Goal: Task Accomplishment & Management: Use online tool/utility

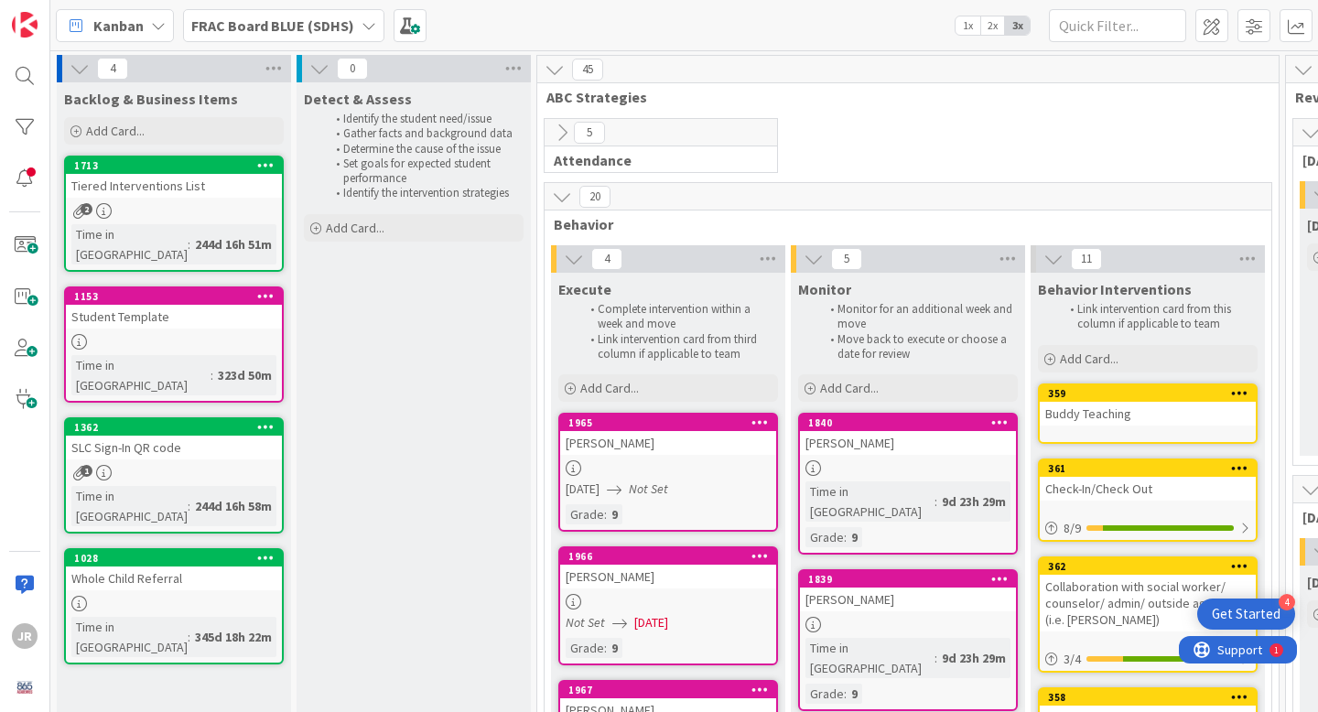
click at [564, 202] on icon at bounding box center [562, 197] width 20 height 20
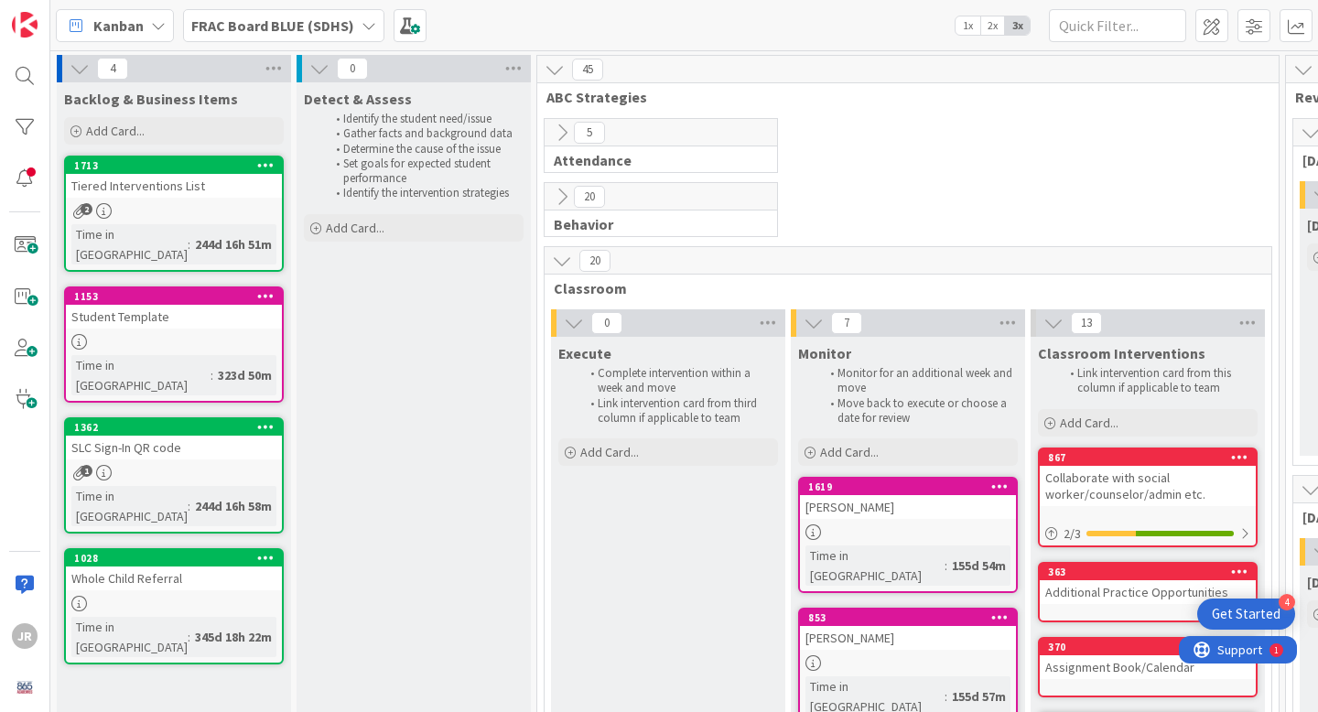
click at [559, 267] on icon at bounding box center [562, 261] width 20 height 20
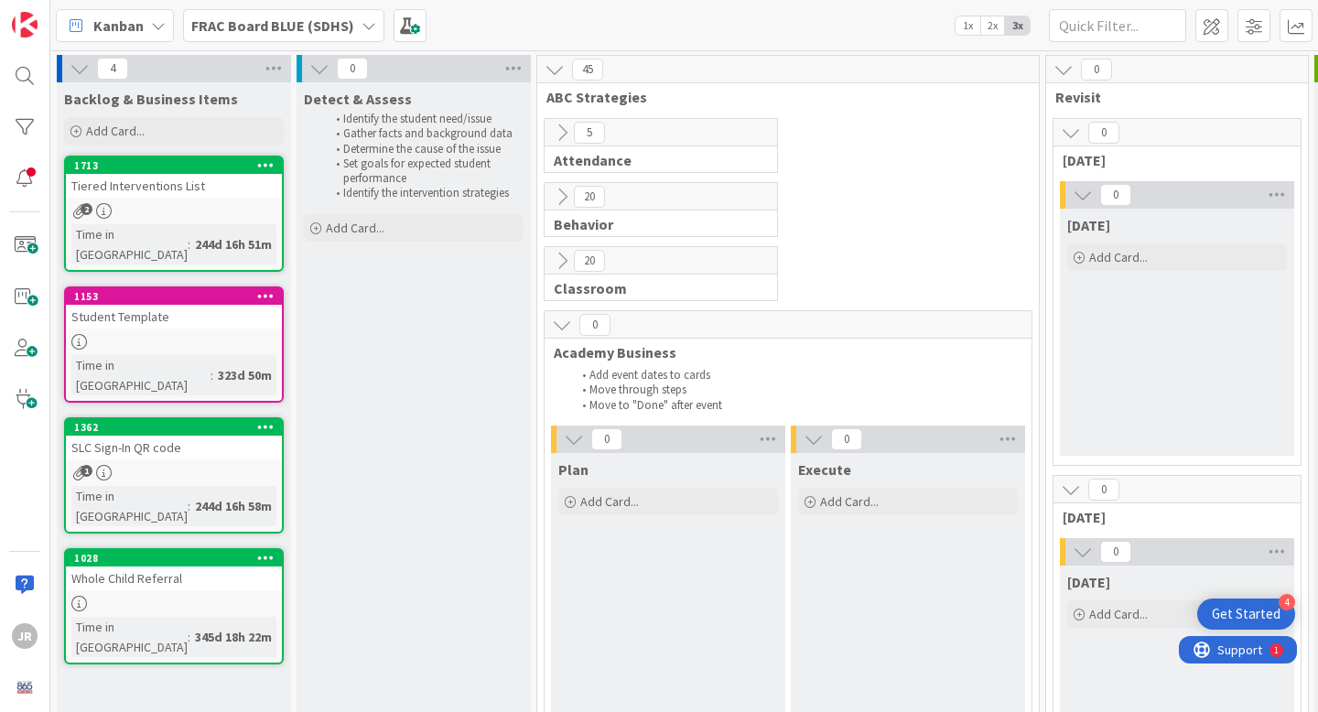
click at [559, 204] on icon at bounding box center [562, 197] width 20 height 20
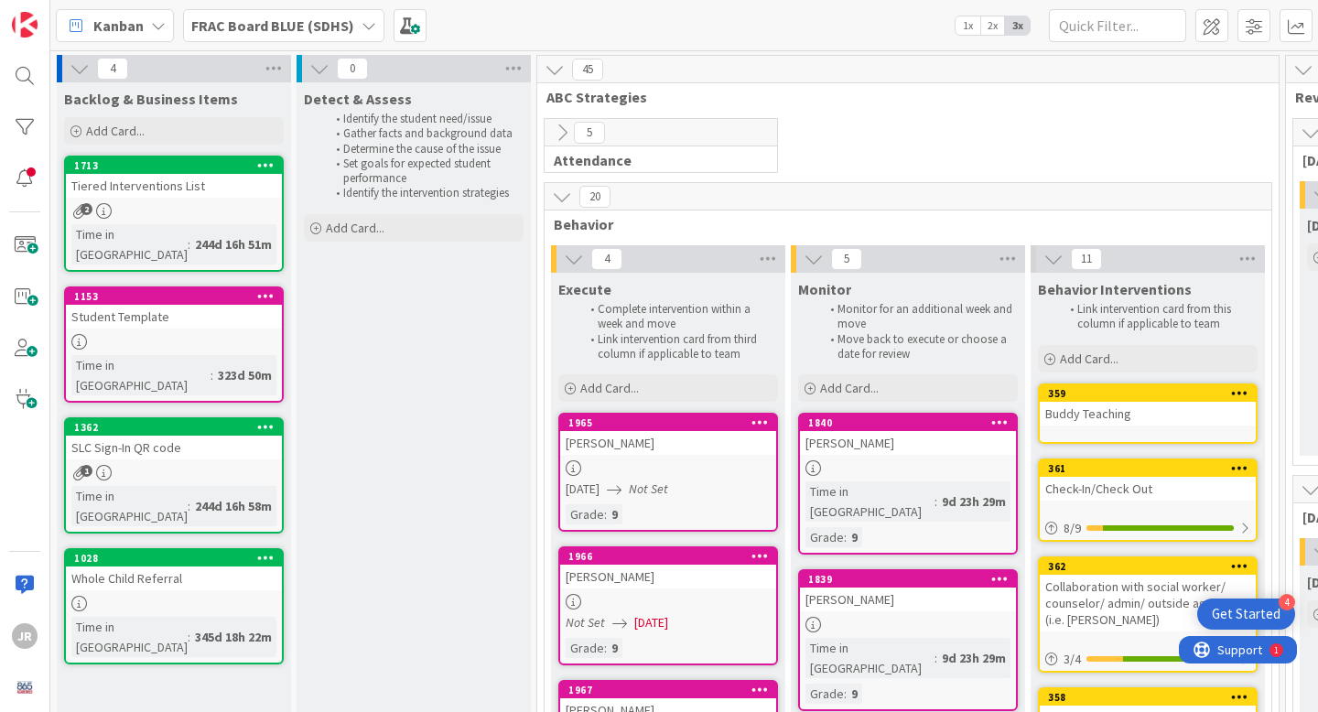
click at [559, 204] on icon at bounding box center [562, 197] width 20 height 20
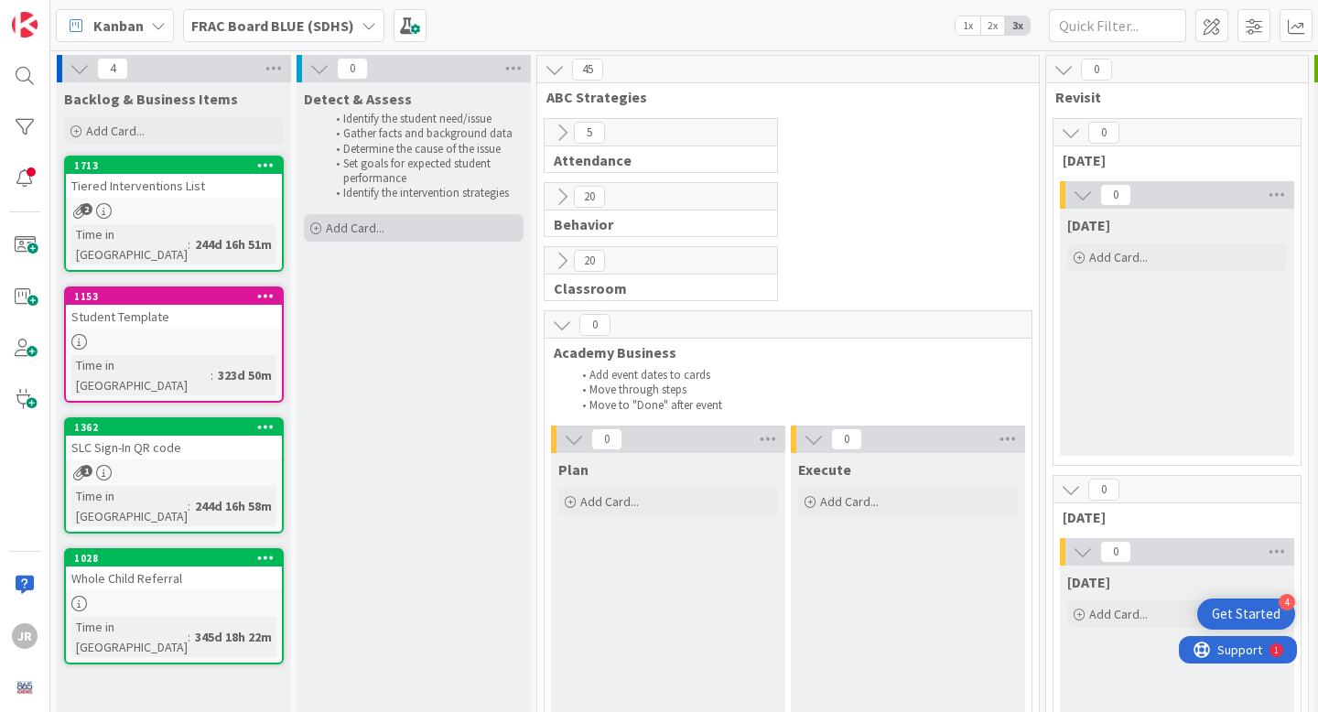
click at [369, 226] on span "Add Card..." at bounding box center [355, 228] width 59 height 16
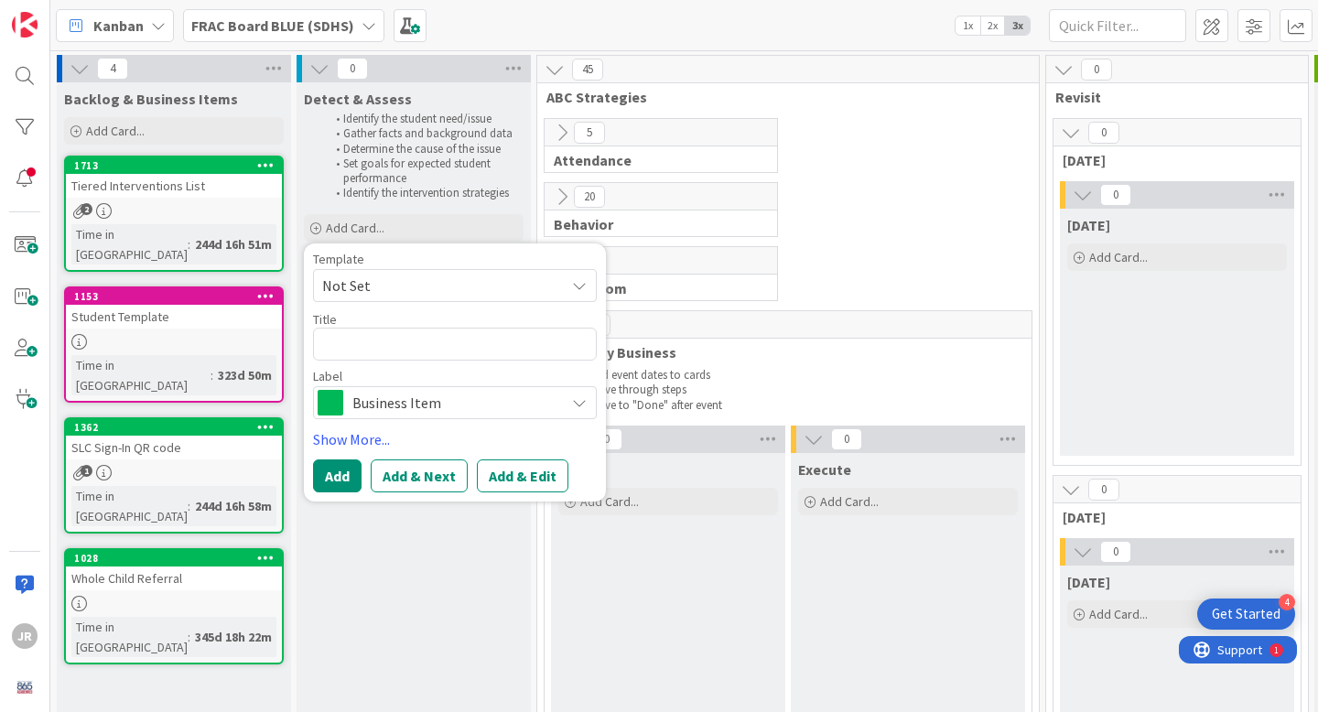
click at [383, 287] on span "Not Set" at bounding box center [436, 286] width 229 height 24
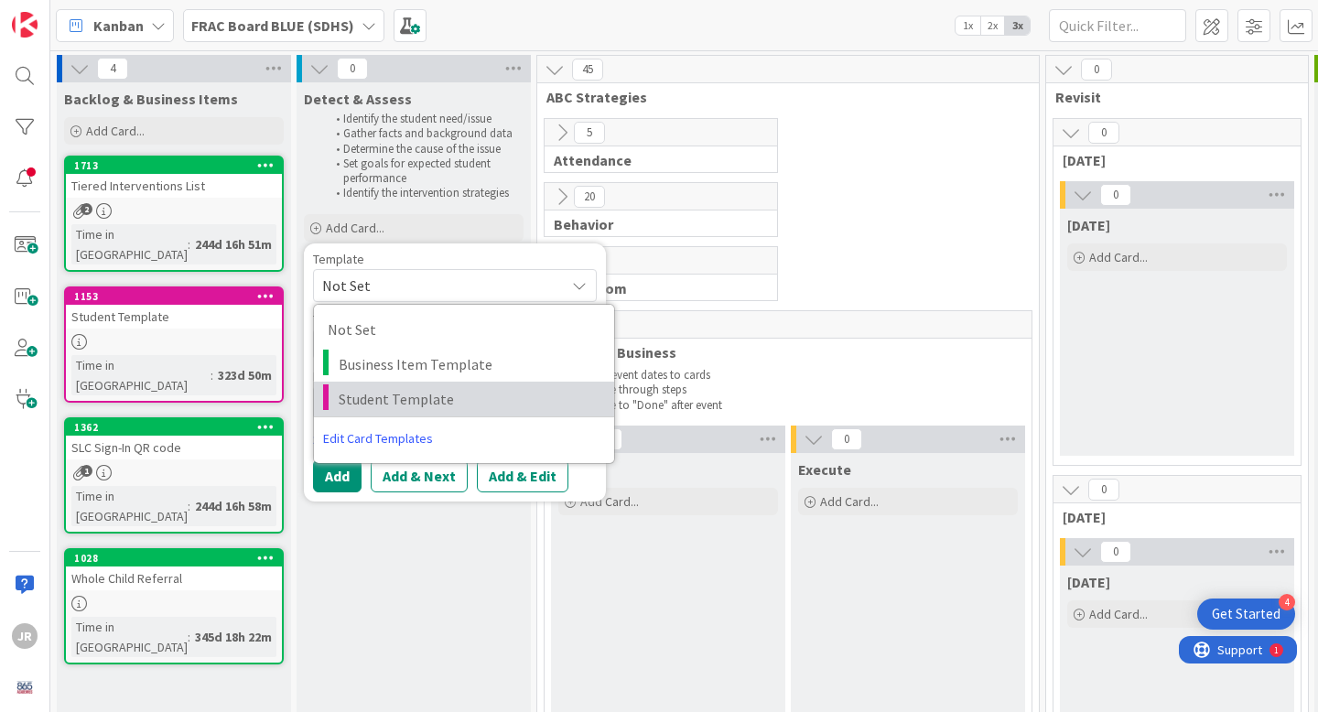
click at [383, 394] on span "Student Template" at bounding box center [470, 399] width 262 height 24
type textarea "x"
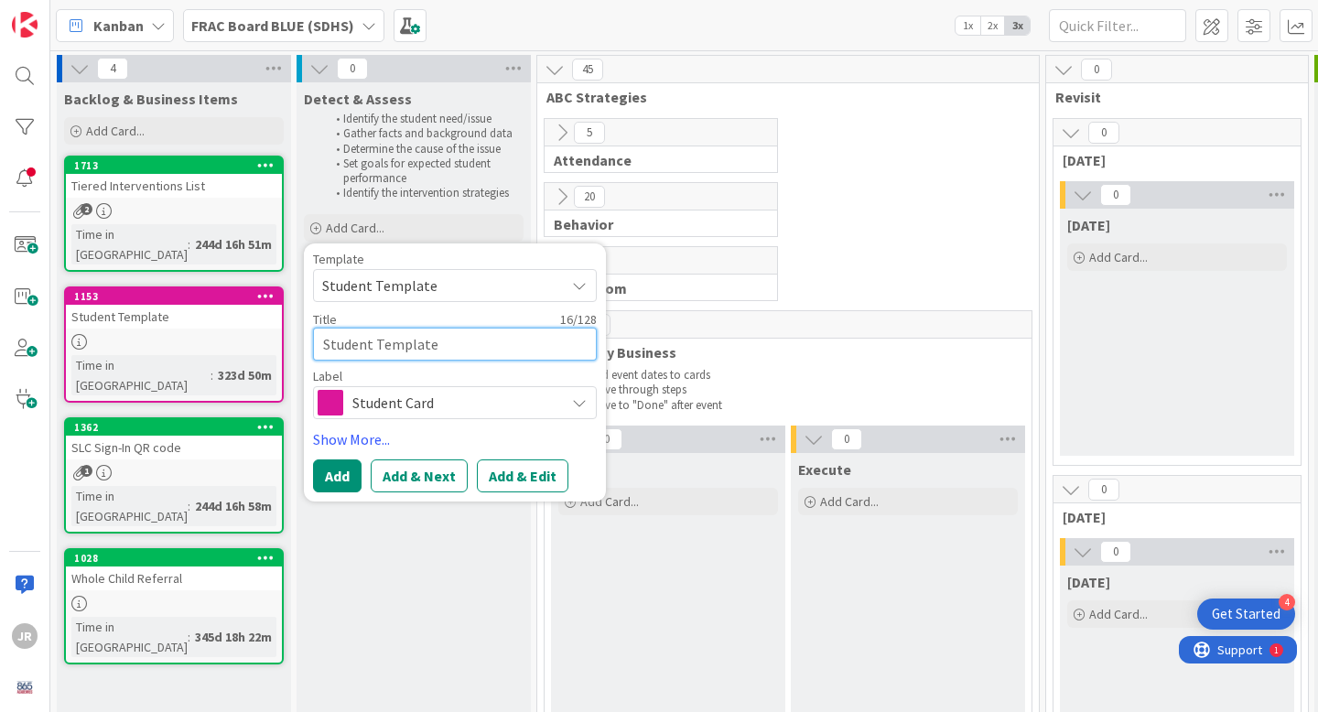
click at [402, 349] on textarea "Student Template" at bounding box center [455, 344] width 284 height 33
drag, startPoint x: 438, startPoint y: 343, endPoint x: 256, endPoint y: 330, distance: 182.7
click at [440, 342] on textarea "Student Template" at bounding box center [455, 344] width 284 height 33
type textarea "Student Templat"
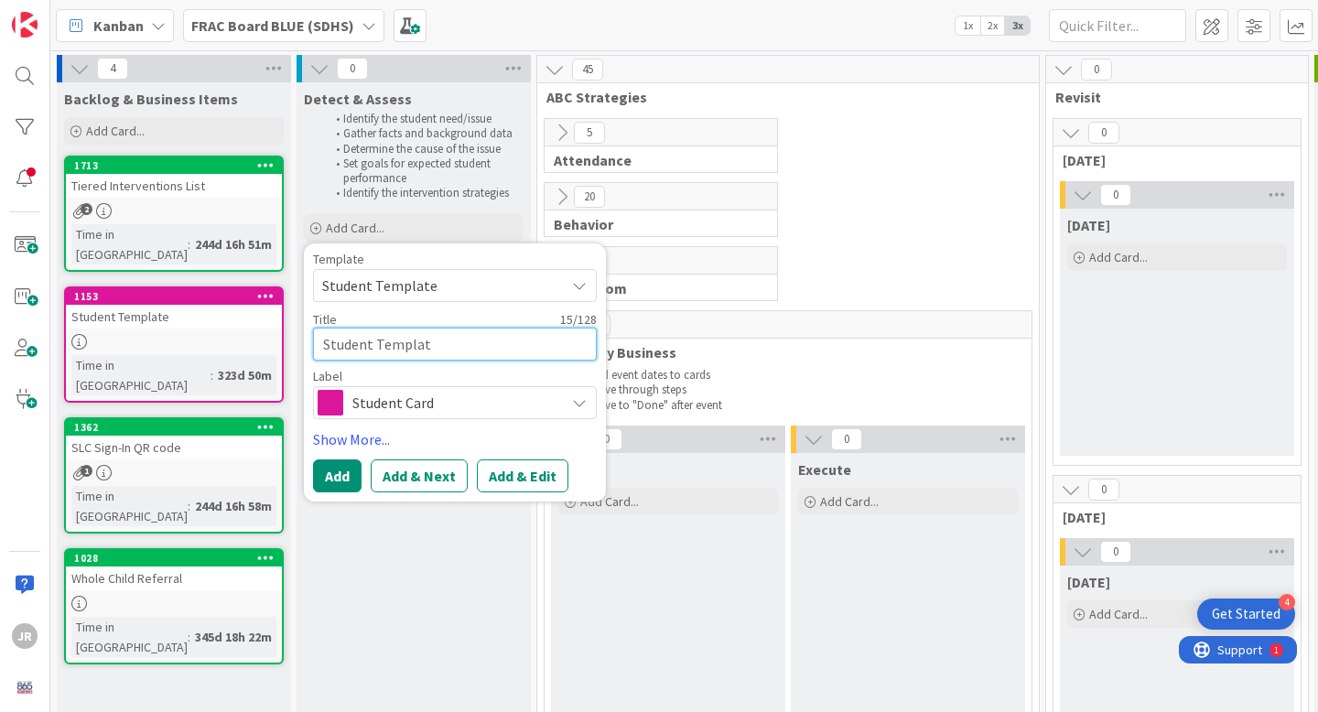
type textarea "x"
type textarea "Student Templa"
type textarea "x"
type textarea "Student Templ"
type textarea "x"
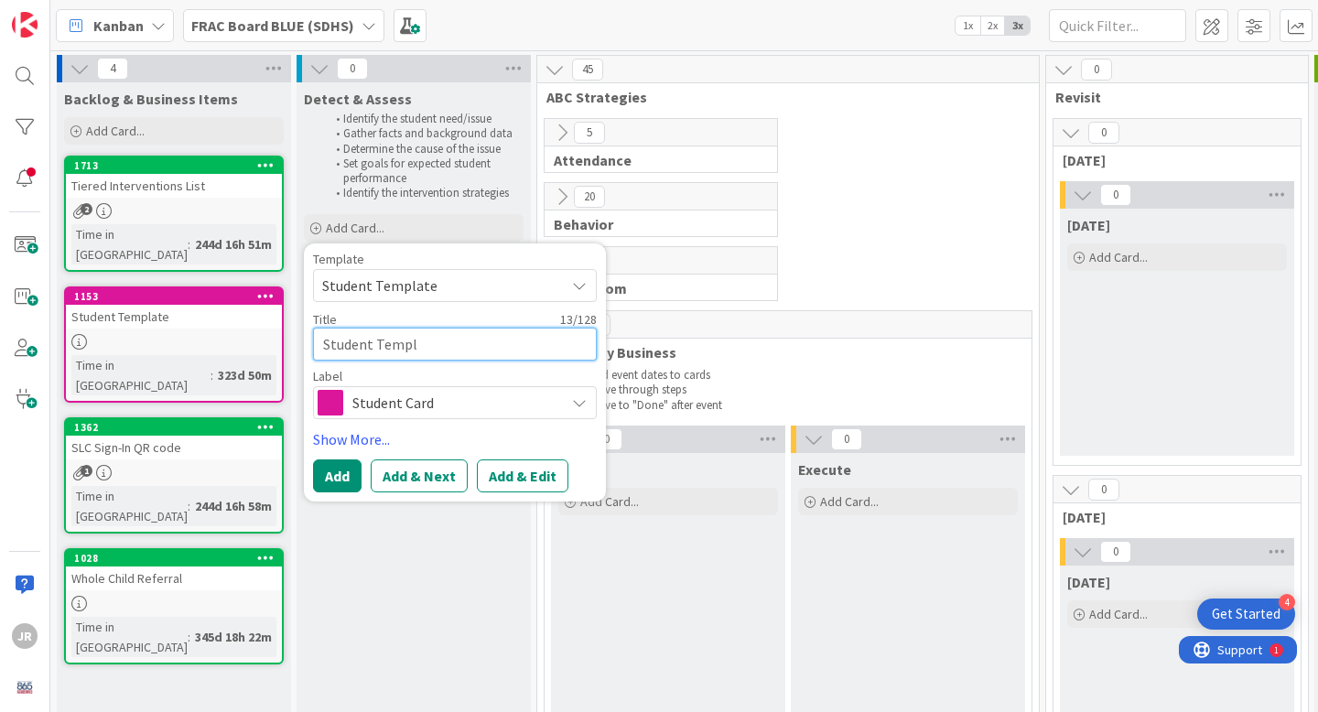
type textarea "Student Temp"
type textarea "x"
type textarea "Student Tem"
type textarea "x"
type textarea "Student Te"
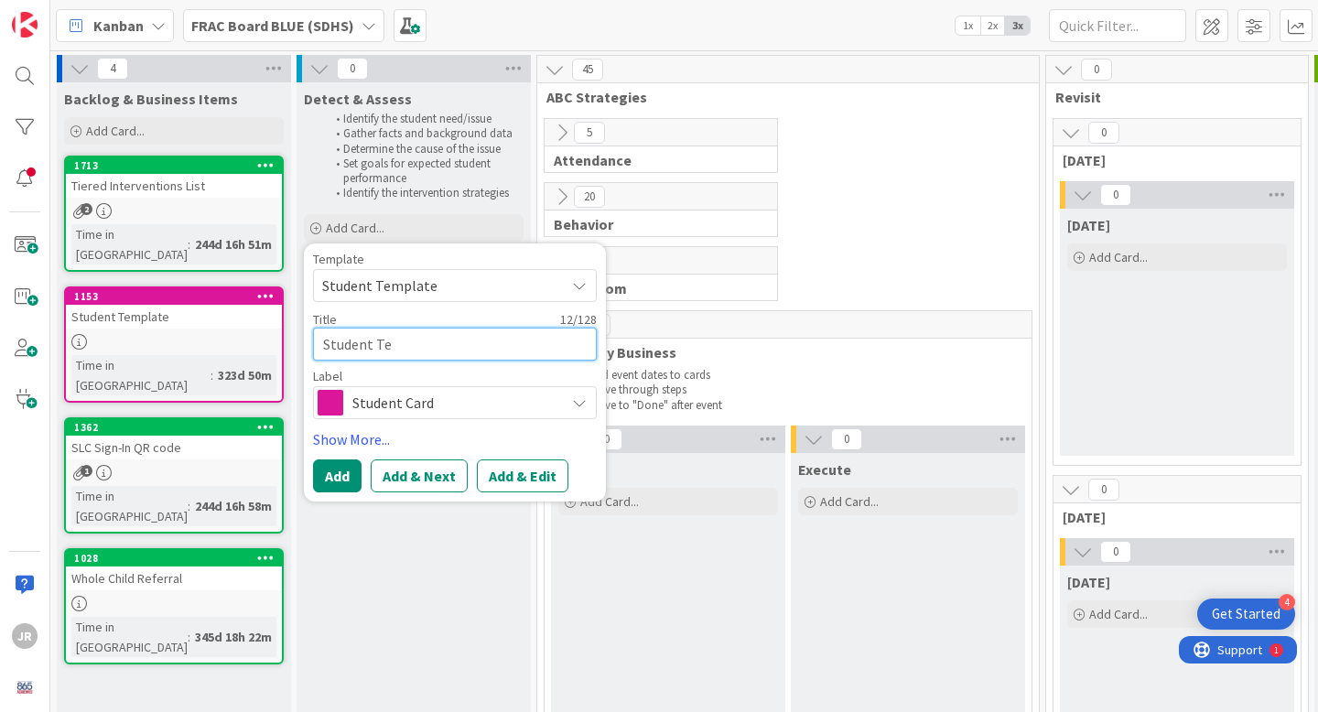
type textarea "x"
type textarea "Student T"
type textarea "x"
type textarea "Student"
type textarea "x"
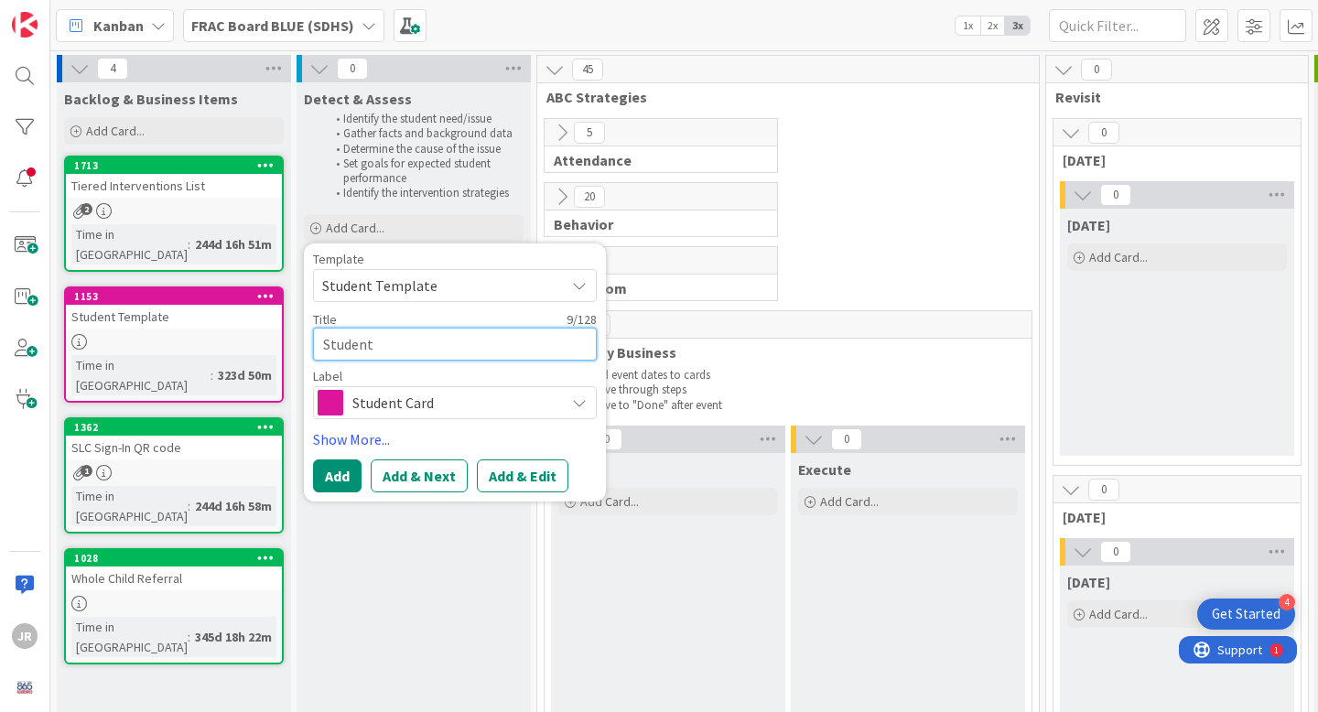
type textarea "Student"
type textarea "x"
type textarea "Studen"
type textarea "x"
type textarea "Stude"
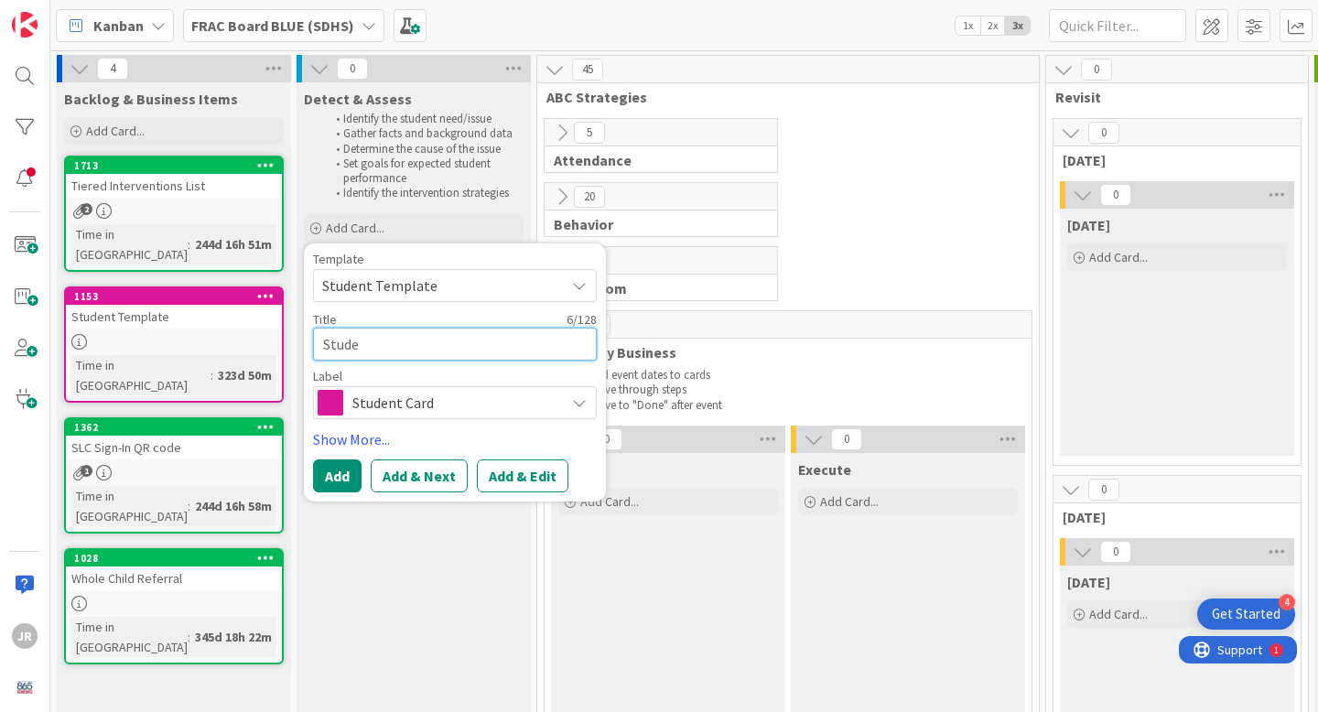
type textarea "x"
type textarea "Stud"
type textarea "x"
type textarea "Stu"
type textarea "x"
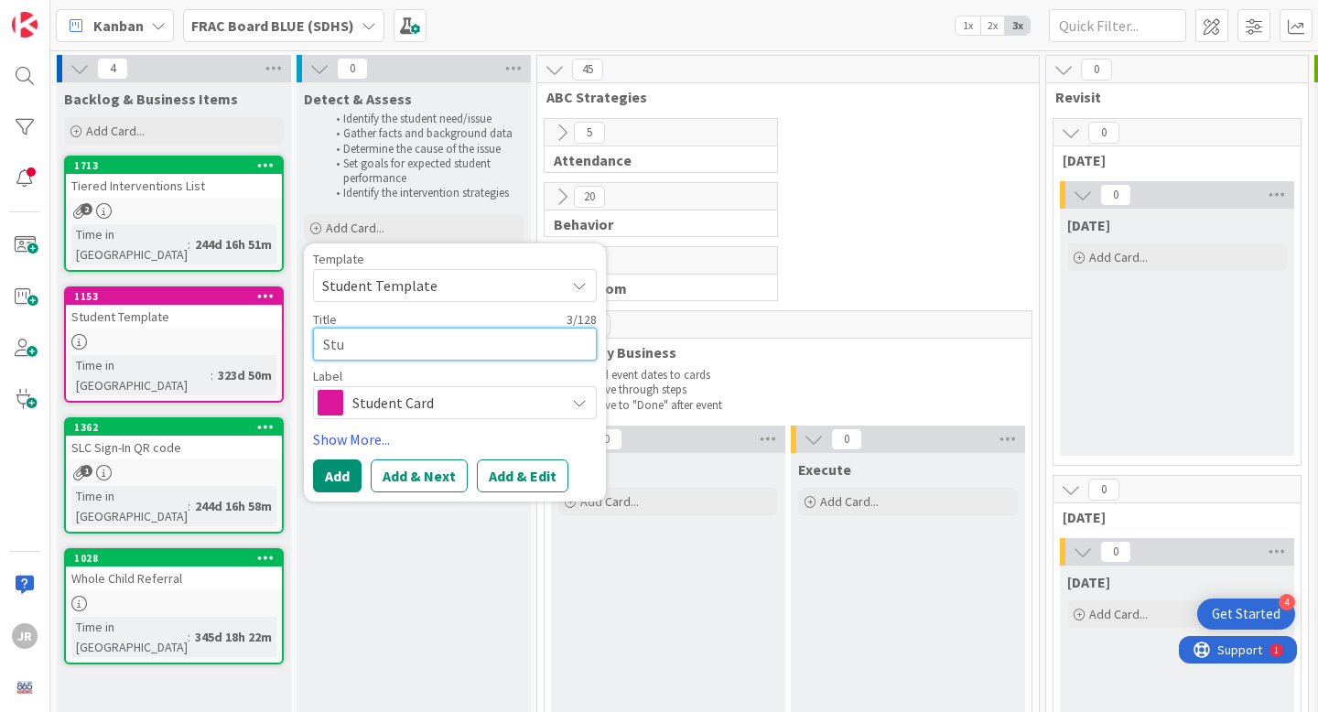
type textarea "St"
type textarea "x"
type textarea "S"
click at [385, 445] on link "Show More..." at bounding box center [455, 439] width 284 height 22
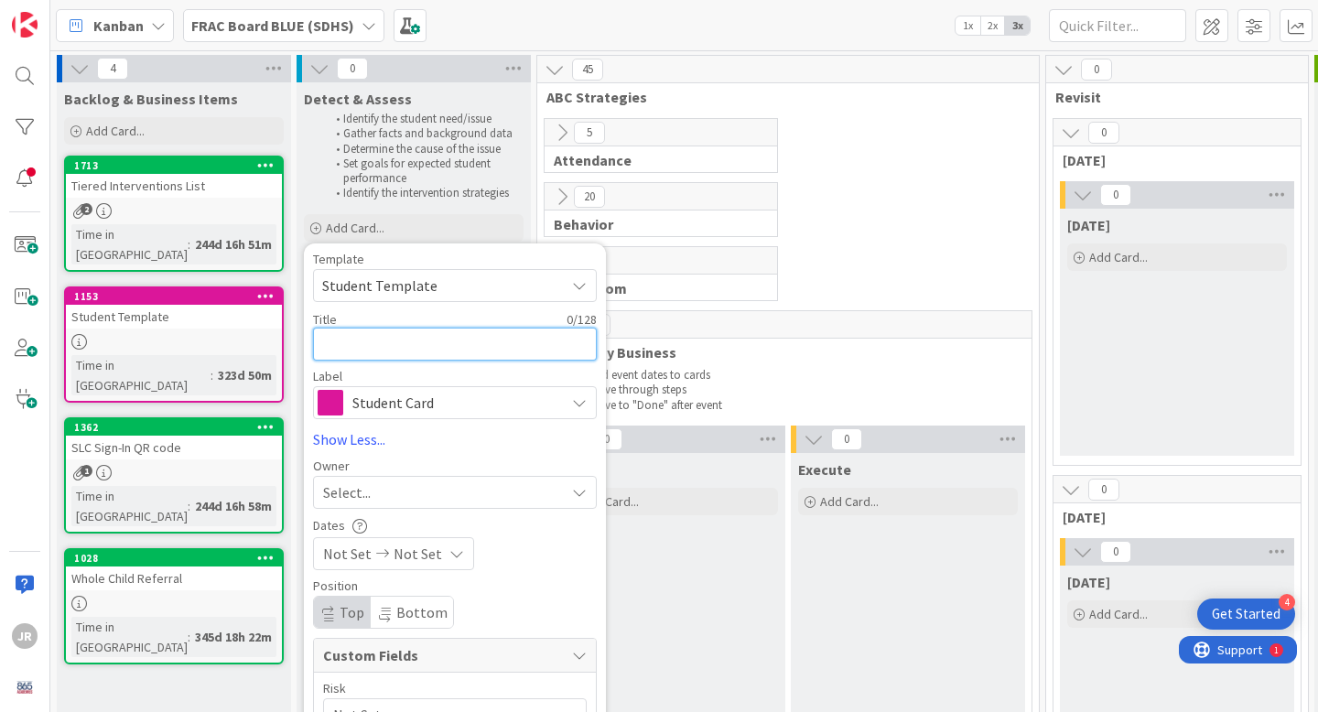
click at [408, 344] on textarea at bounding box center [455, 344] width 284 height 33
type textarea "x"
type textarea "D"
type textarea "x"
type textarea "Do"
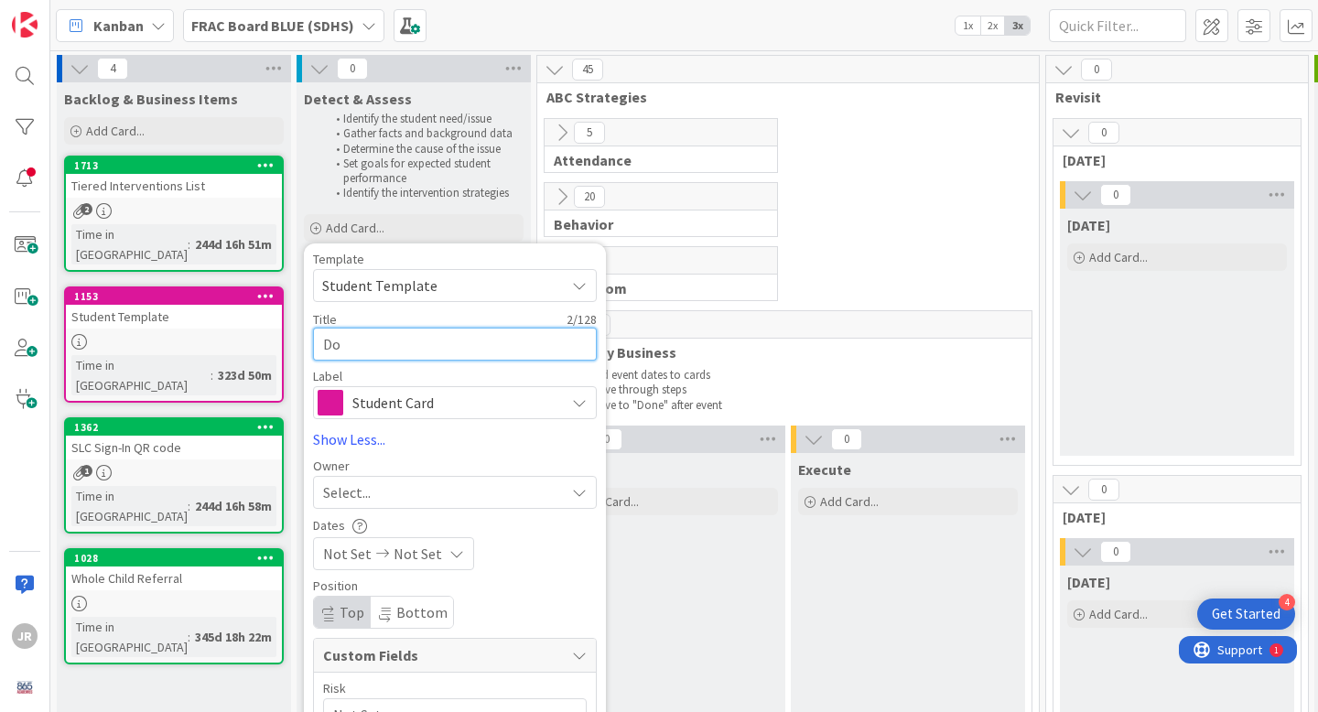
type textarea "x"
type textarea "Dom"
type textarea "x"
type textarea "Domi"
type textarea "x"
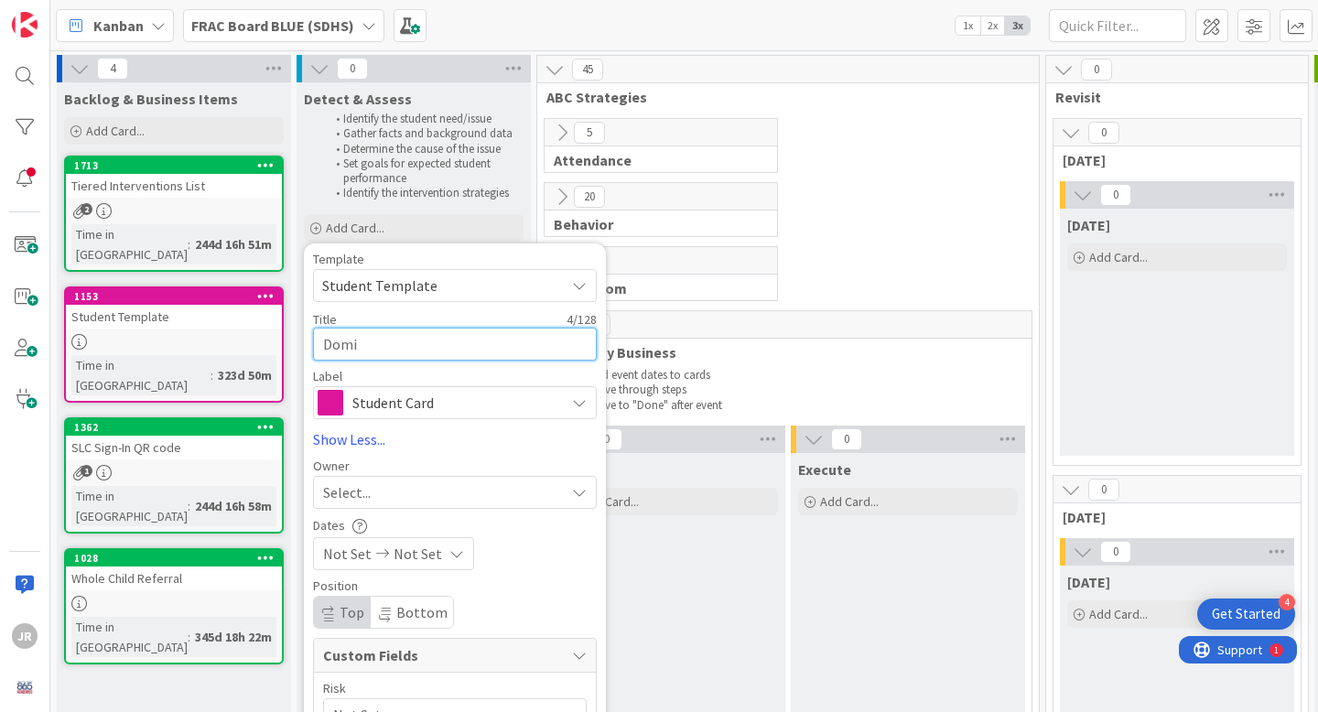
type textarea "Domiy"
type textarea "x"
type textarea "Domiya"
type textarea "x"
type textarea "Domiya"
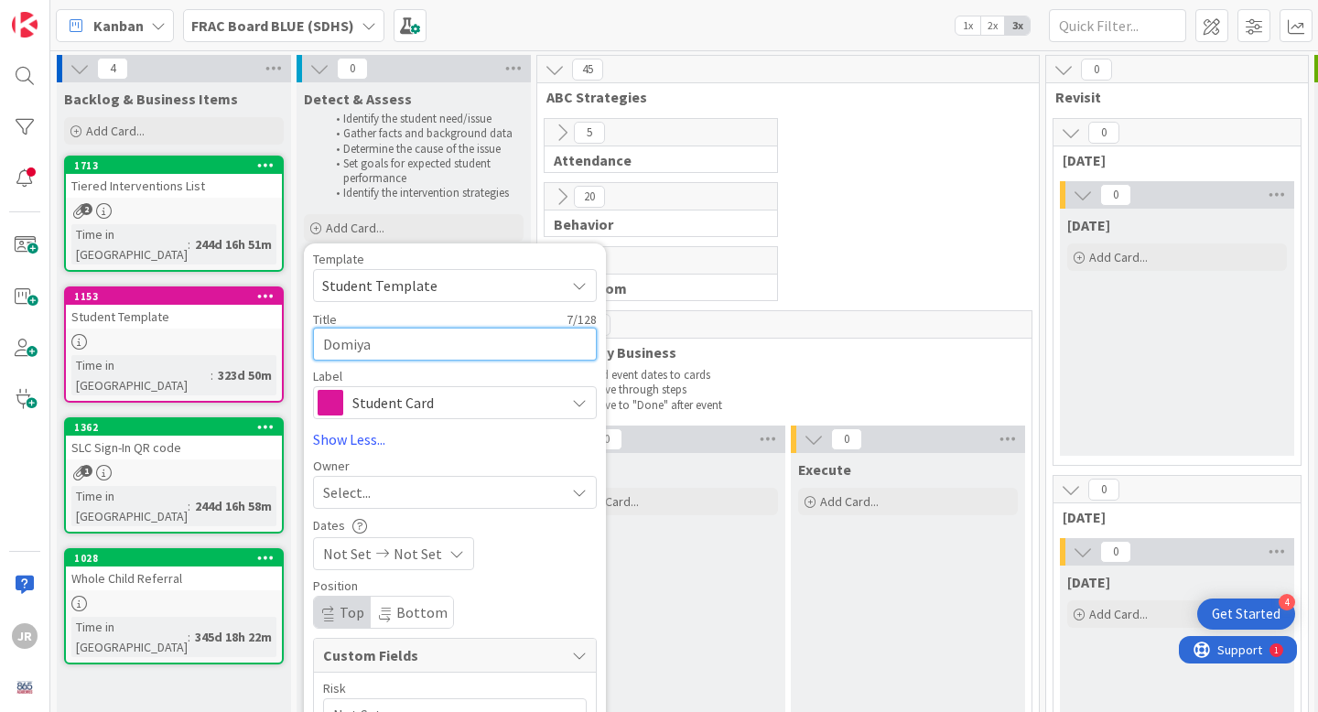
type textarea "x"
type textarea "Domiya K"
type textarea "x"
type textarea "Domiya Ke"
type textarea "x"
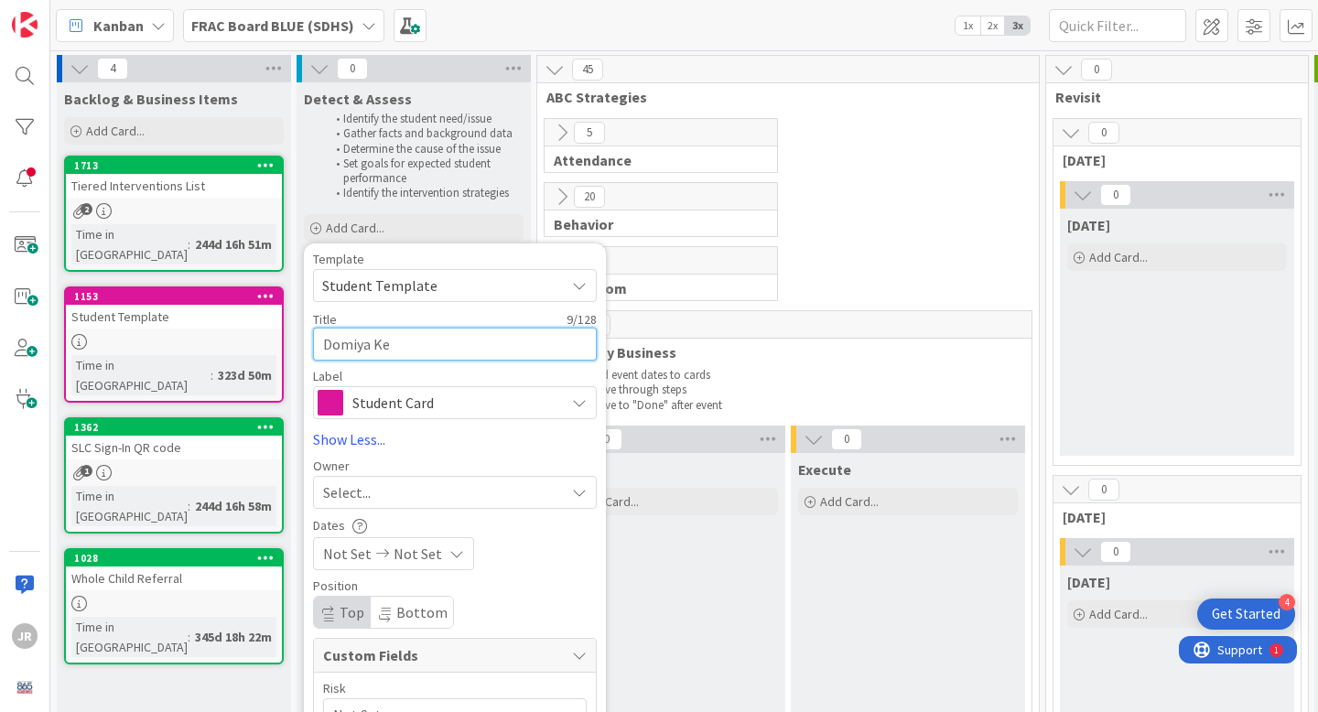
type textarea "[PERSON_NAME]"
type textarea "x"
type textarea "[PERSON_NAME]"
type textarea "x"
type textarea "[PERSON_NAME]"
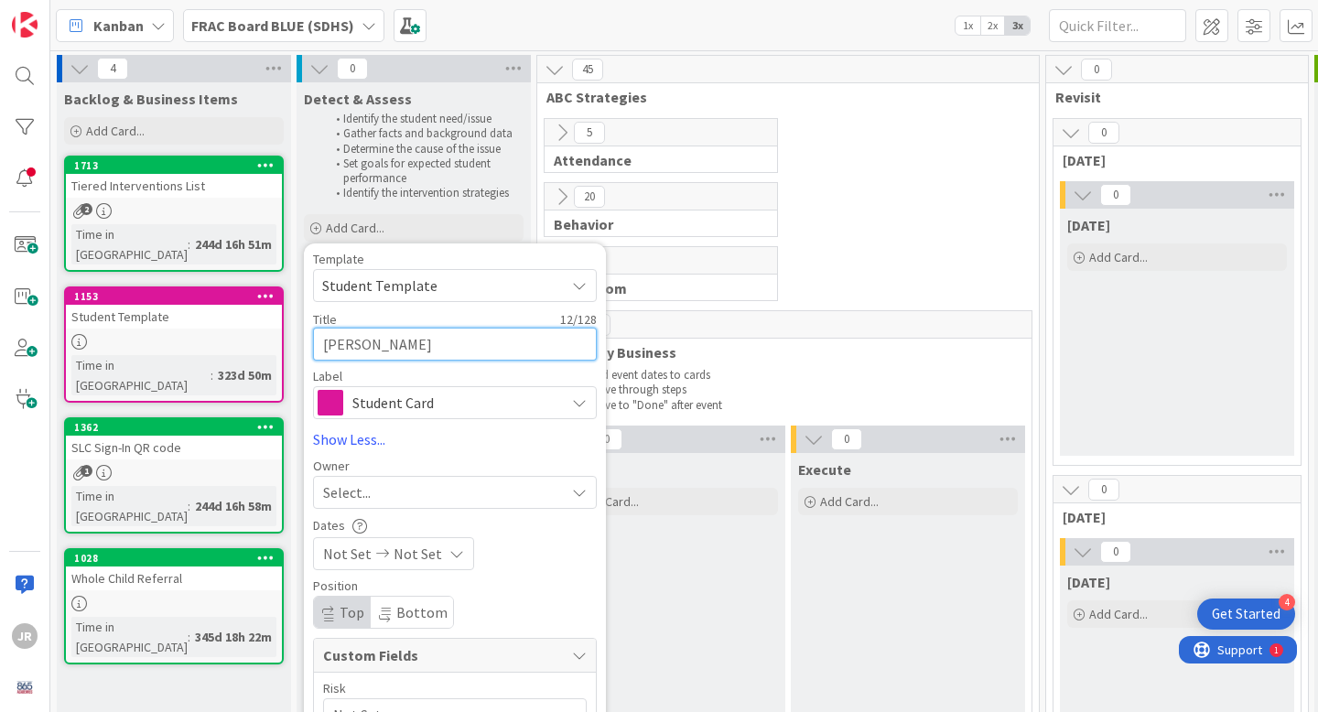
type textarea "x"
type textarea "[PERSON_NAME]"
type textarea "x"
type textarea "[PERSON_NAME]"
type textarea "x"
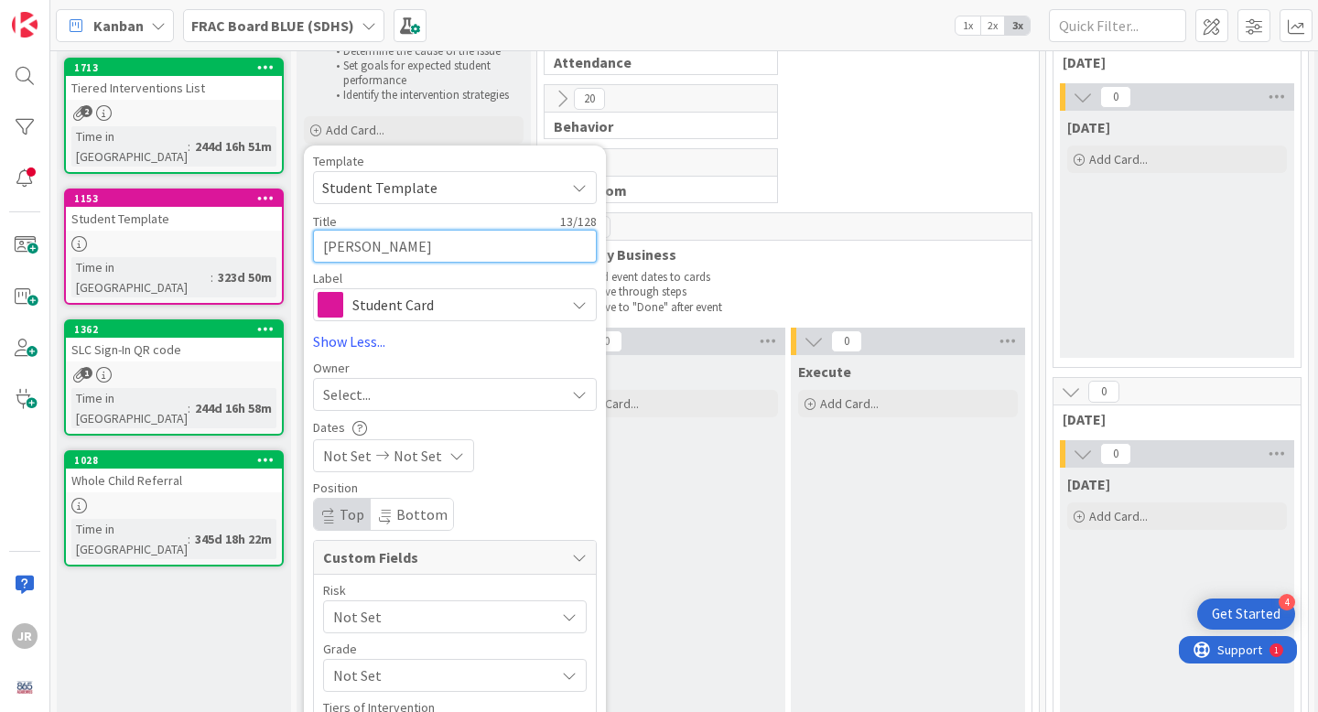
scroll to position [121, 0]
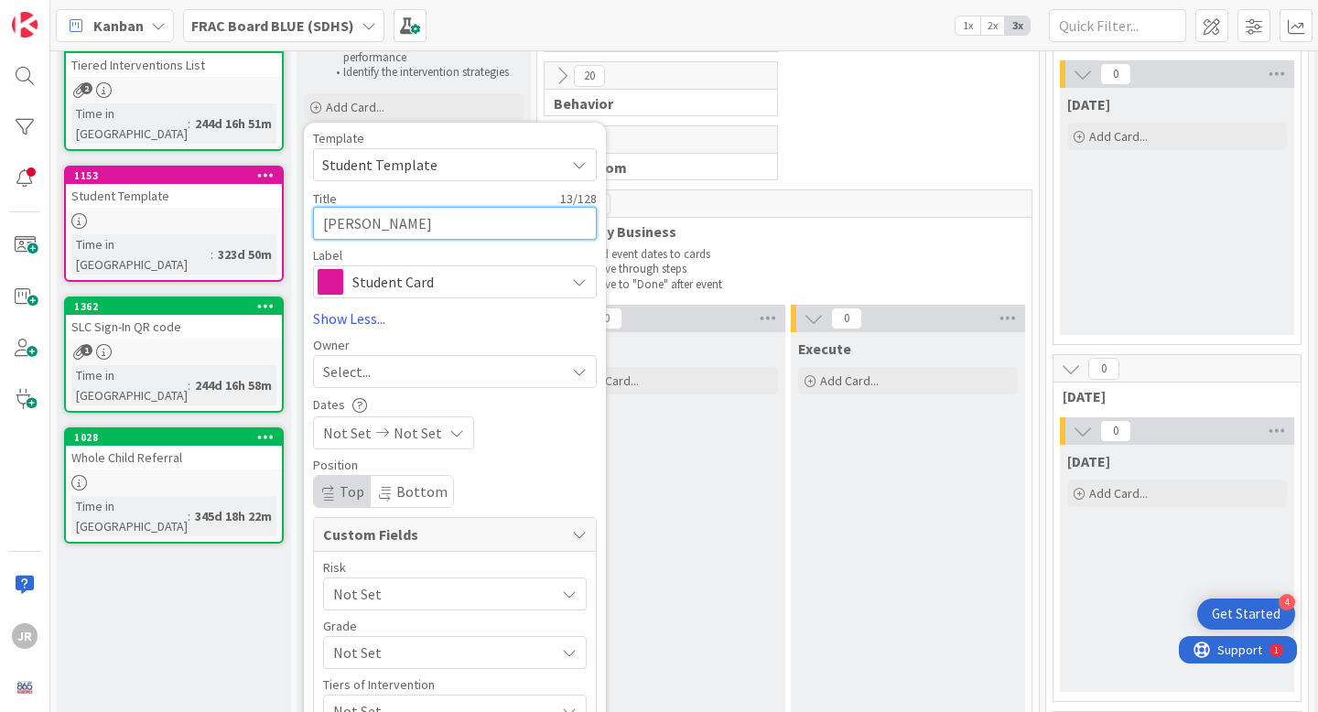
type textarea "[PERSON_NAME]"
click at [358, 433] on span "Not Set" at bounding box center [347, 433] width 49 height 22
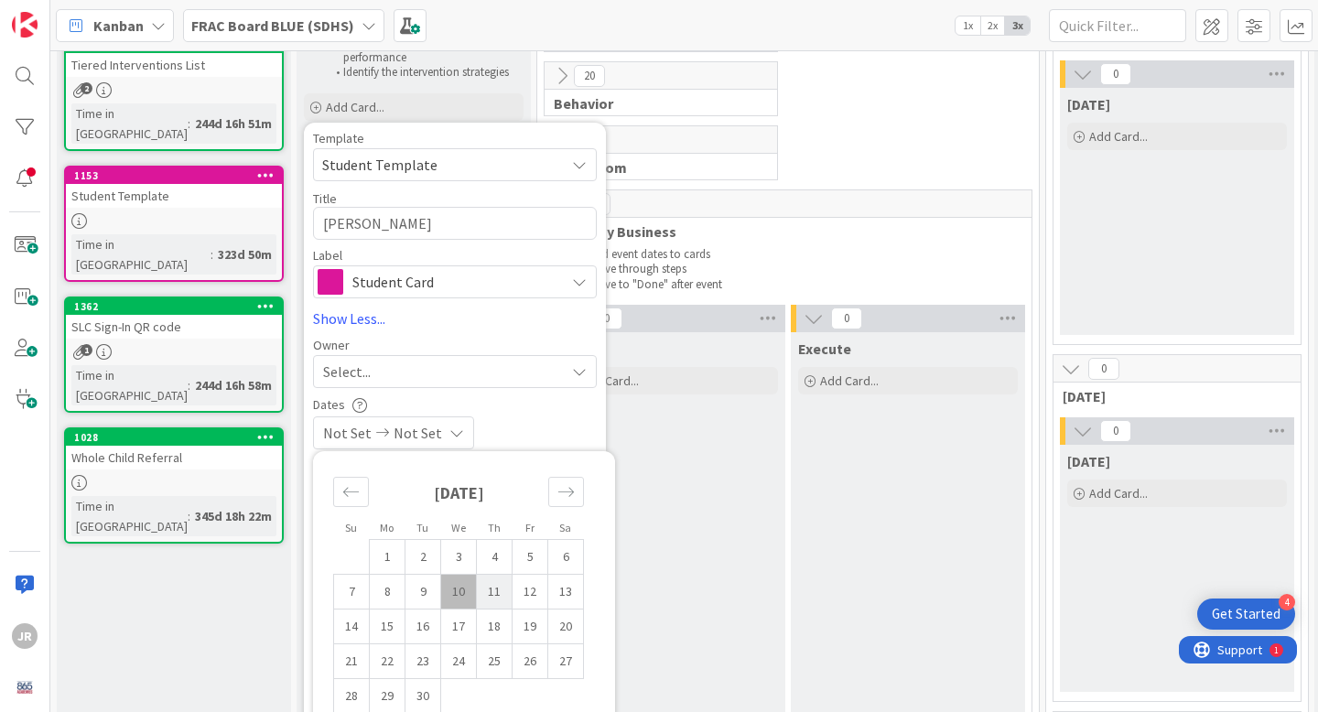
click at [492, 592] on td "11" at bounding box center [495, 591] width 36 height 35
type input "[DATE]"
click at [517, 415] on div "Dates [DATE] Not Set Su Mo Tu We Th Fr Sa [DATE] 1 2 3 4 5 6 7 8 9 10 11 12 13 …" at bounding box center [455, 423] width 284 height 52
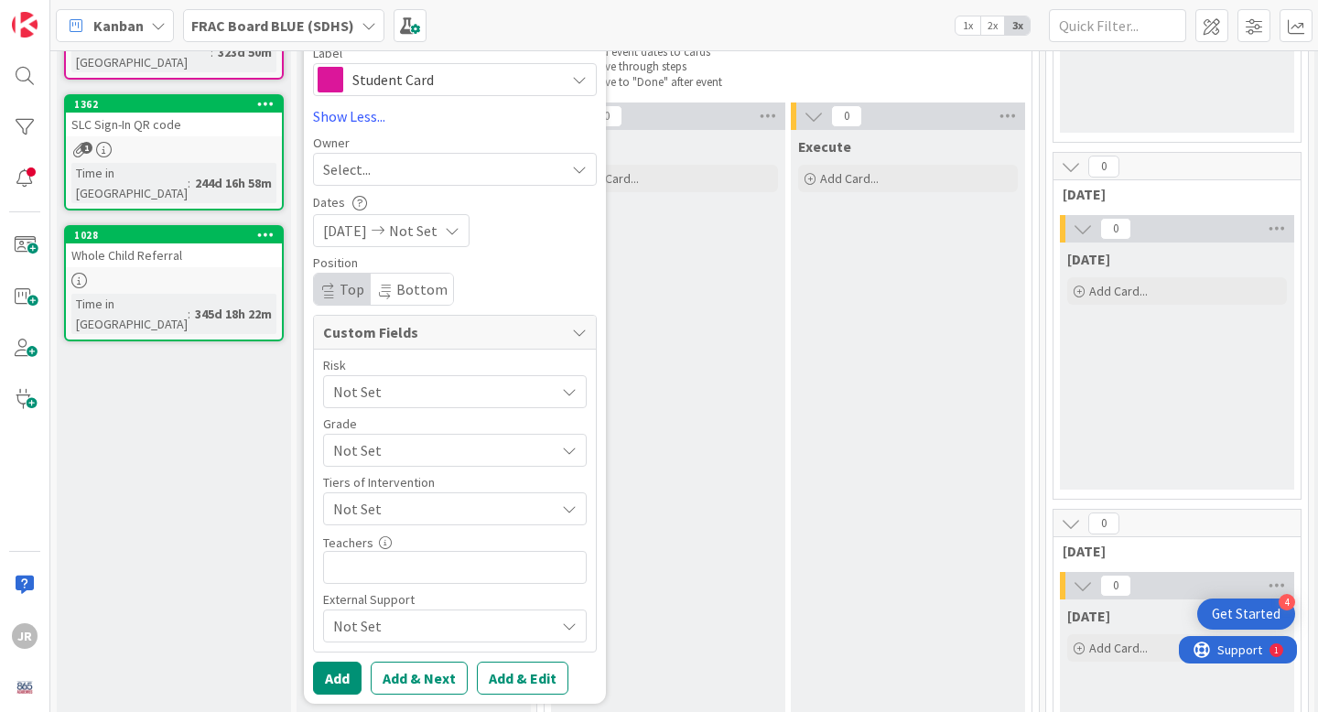
scroll to position [326, 0]
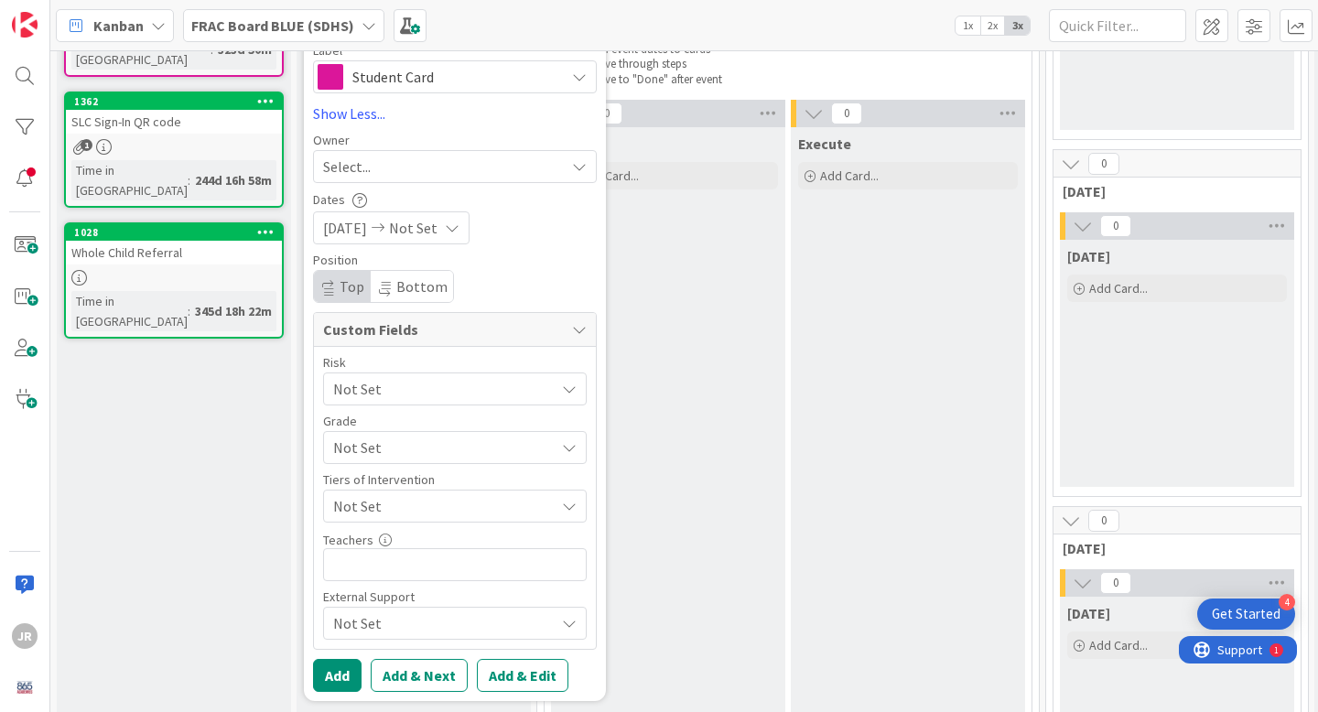
click at [427, 499] on span "Not Set" at bounding box center [439, 506] width 212 height 26
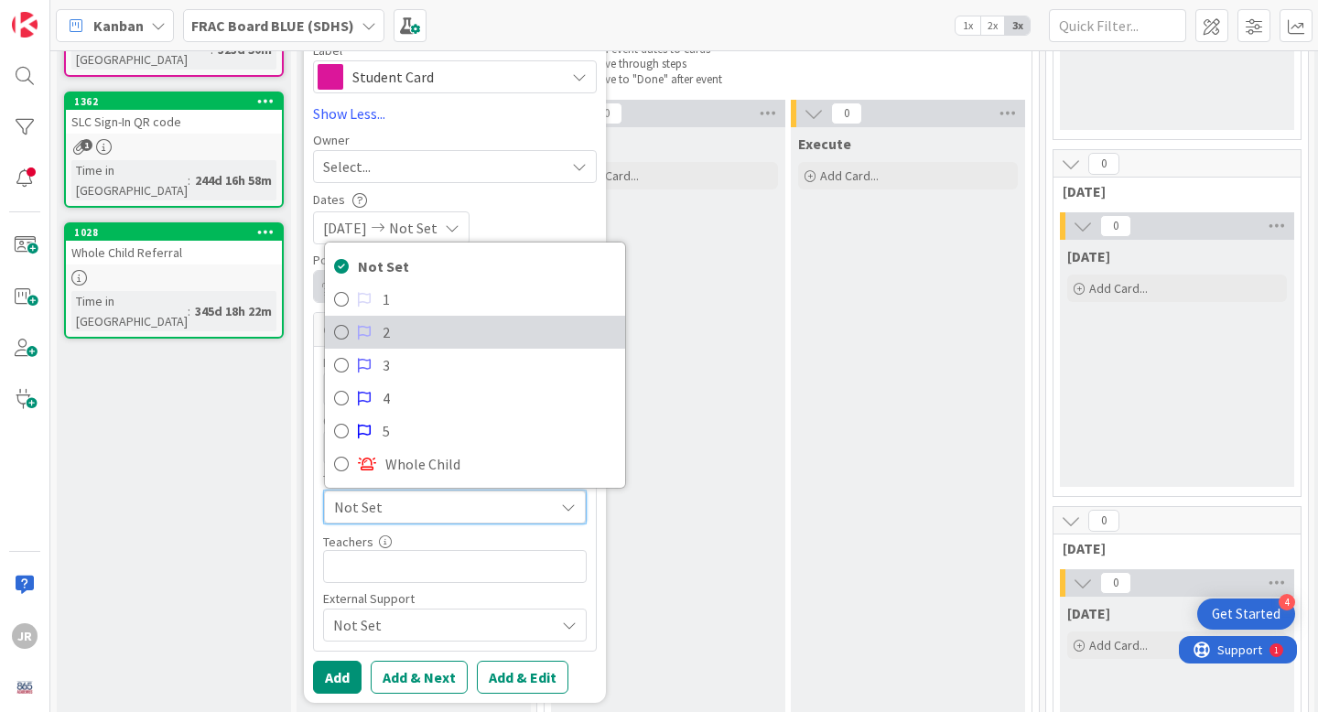
click at [369, 323] on link "2" at bounding box center [475, 332] width 300 height 33
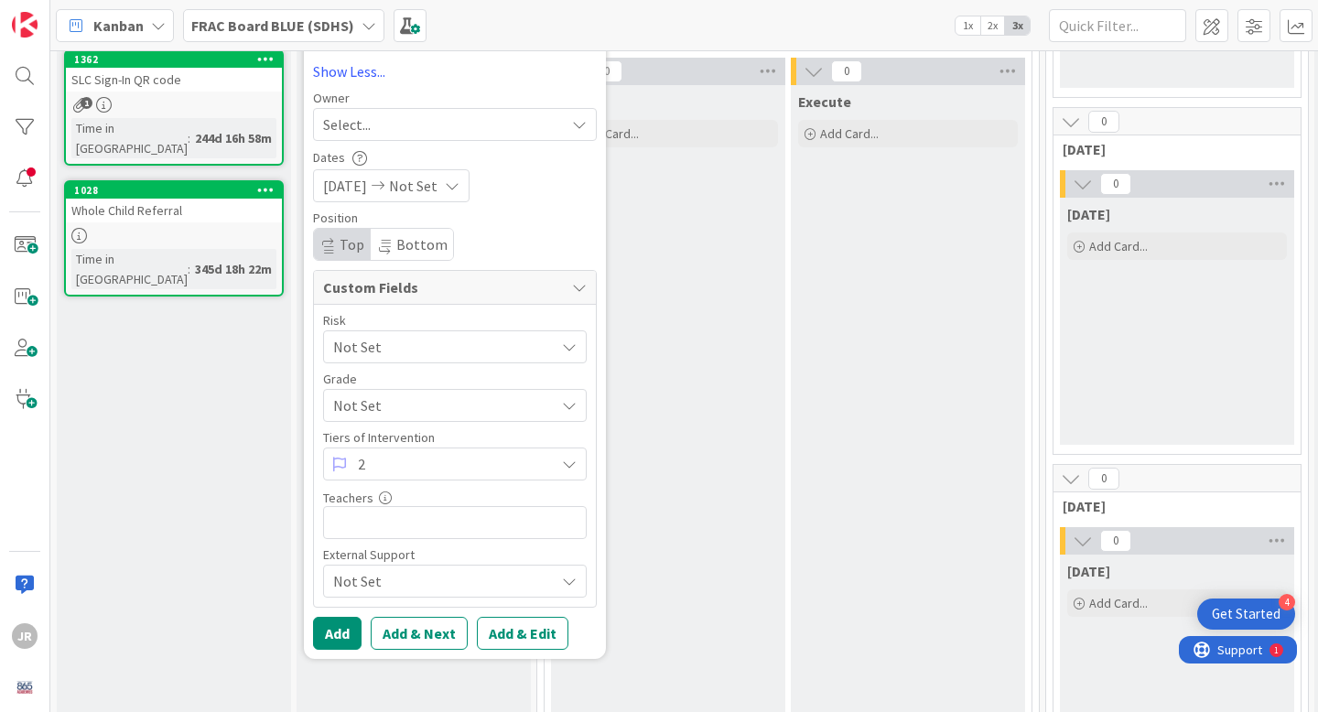
scroll to position [383, 0]
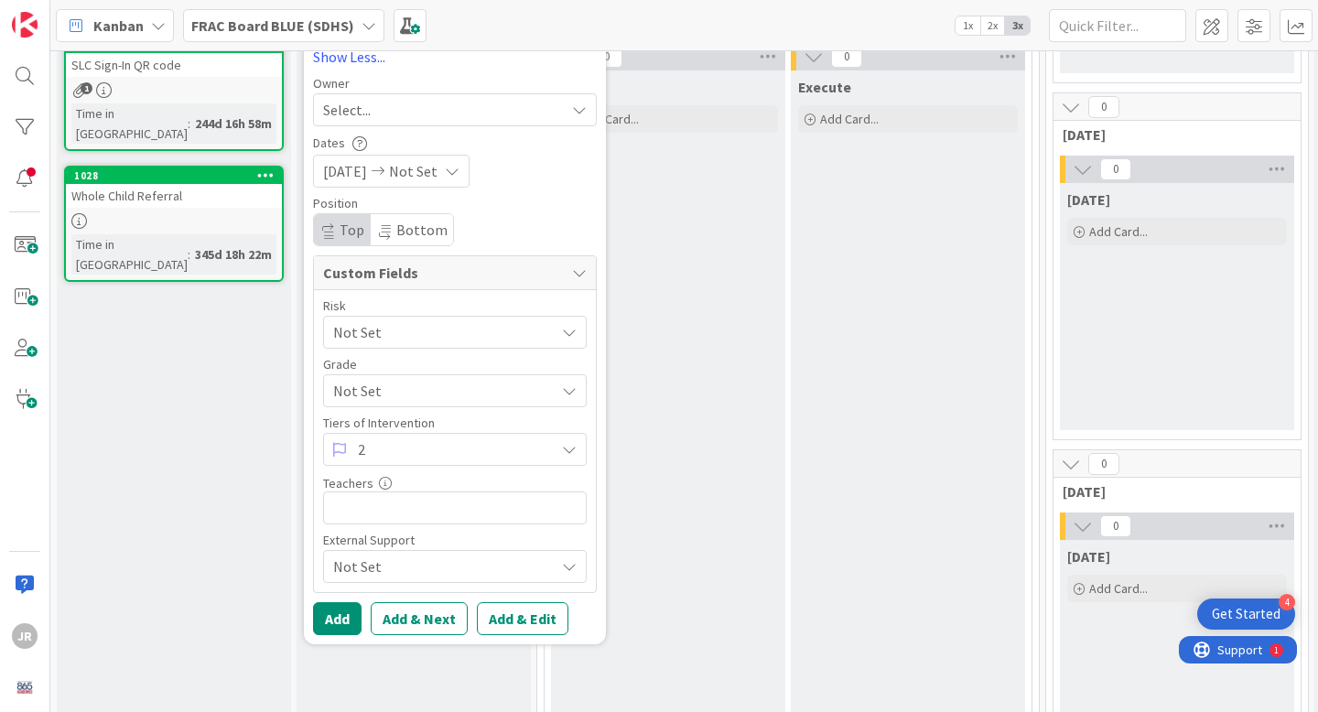
click at [414, 400] on span "Not Set" at bounding box center [439, 391] width 212 height 26
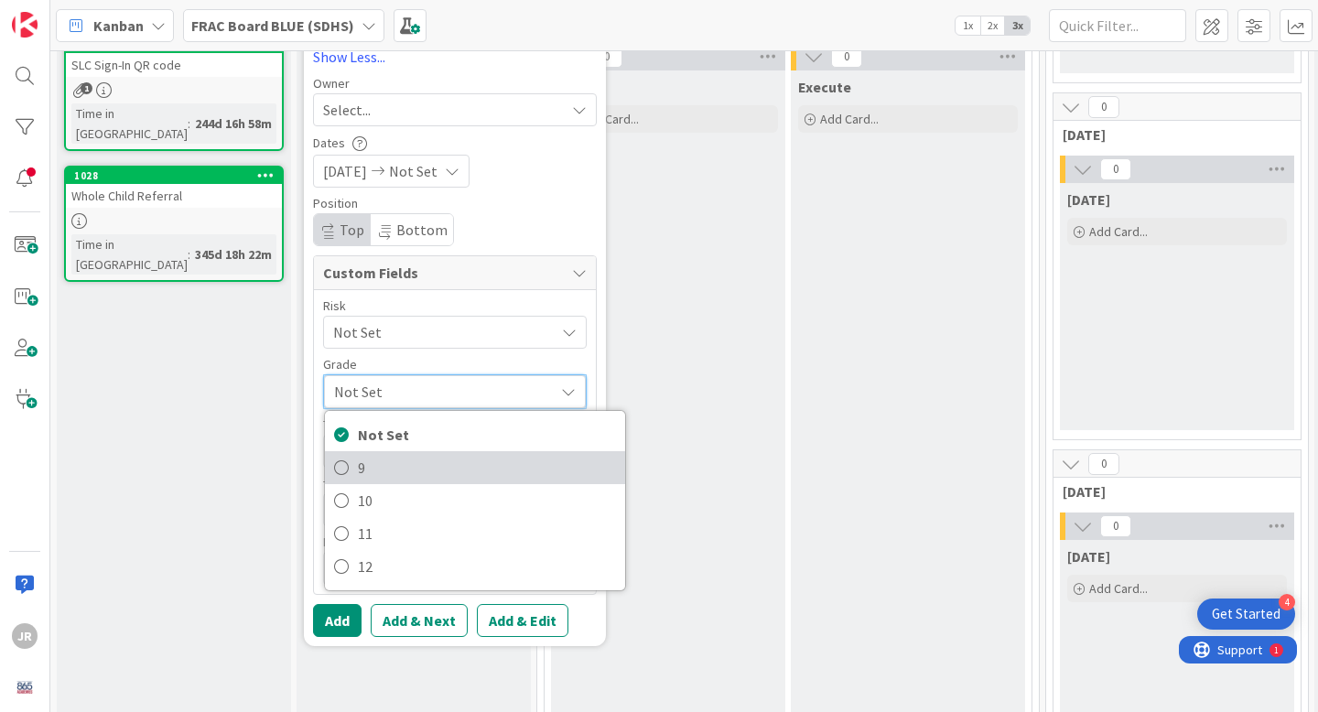
click at [399, 462] on span "9" at bounding box center [487, 467] width 258 height 27
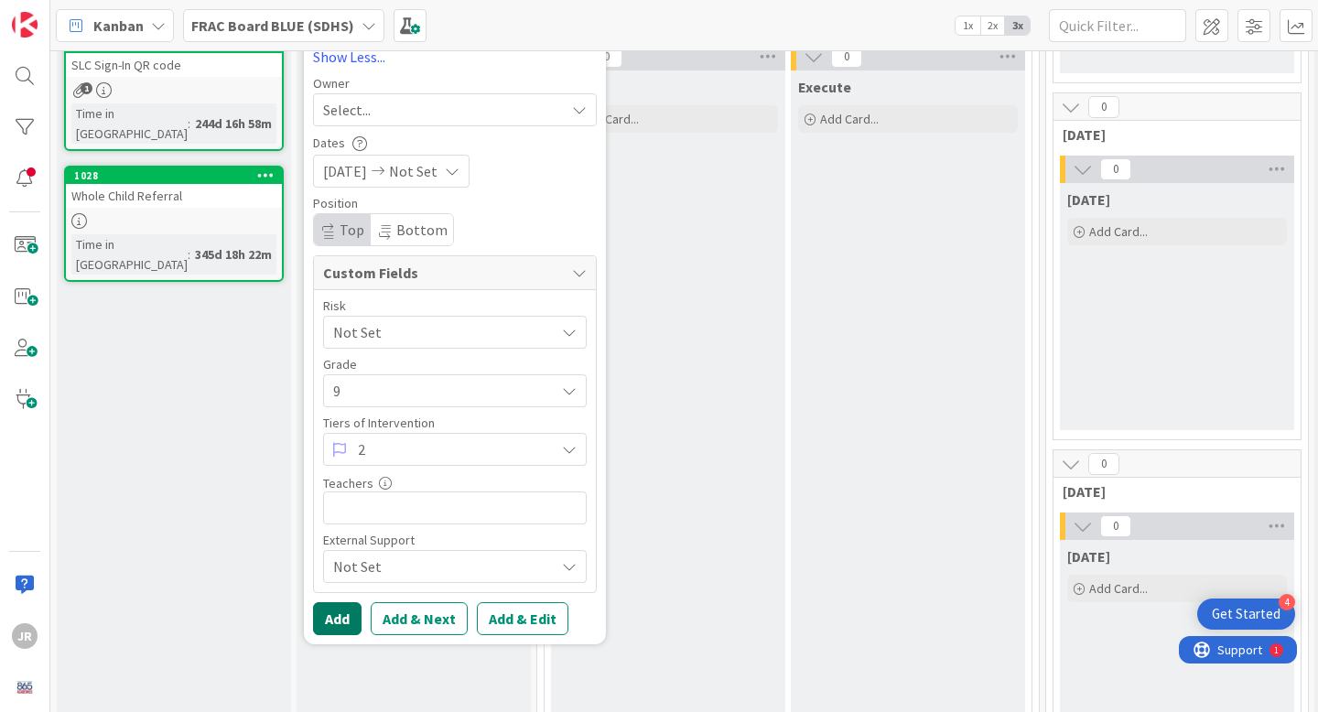
click at [335, 623] on button "Add" at bounding box center [337, 618] width 49 height 33
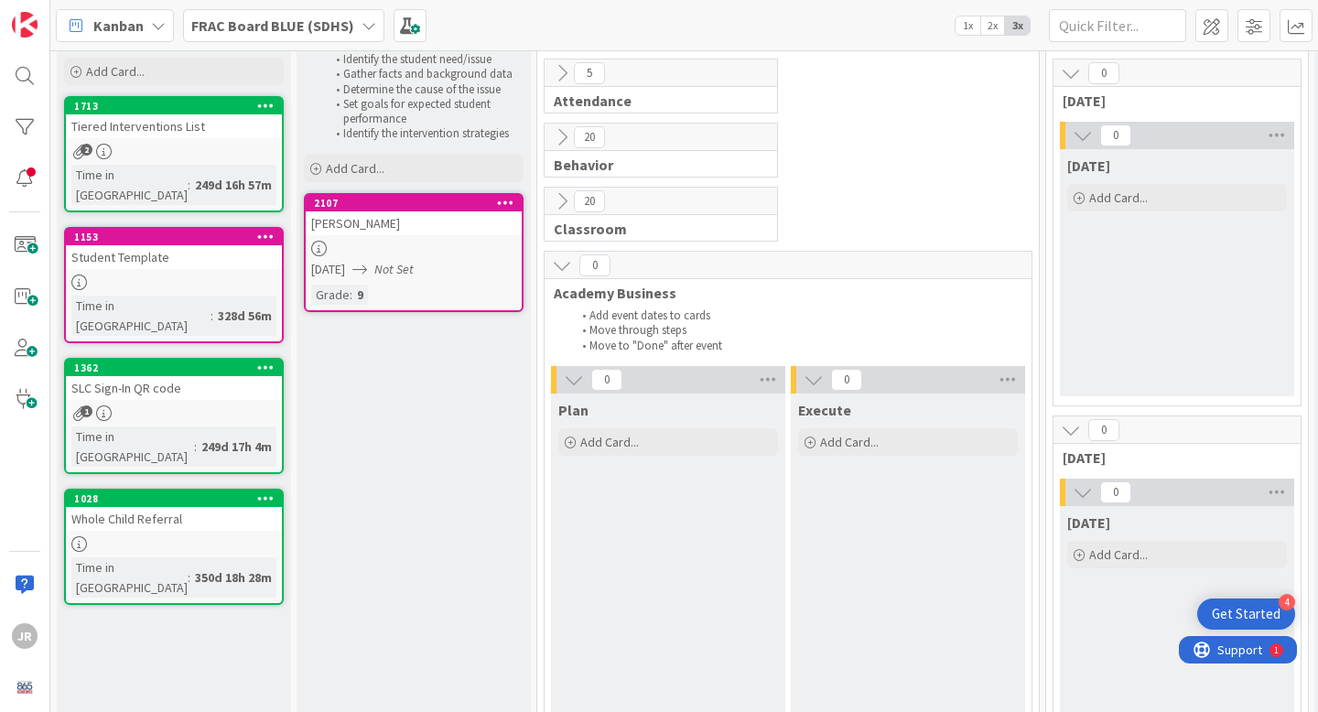
scroll to position [36, 0]
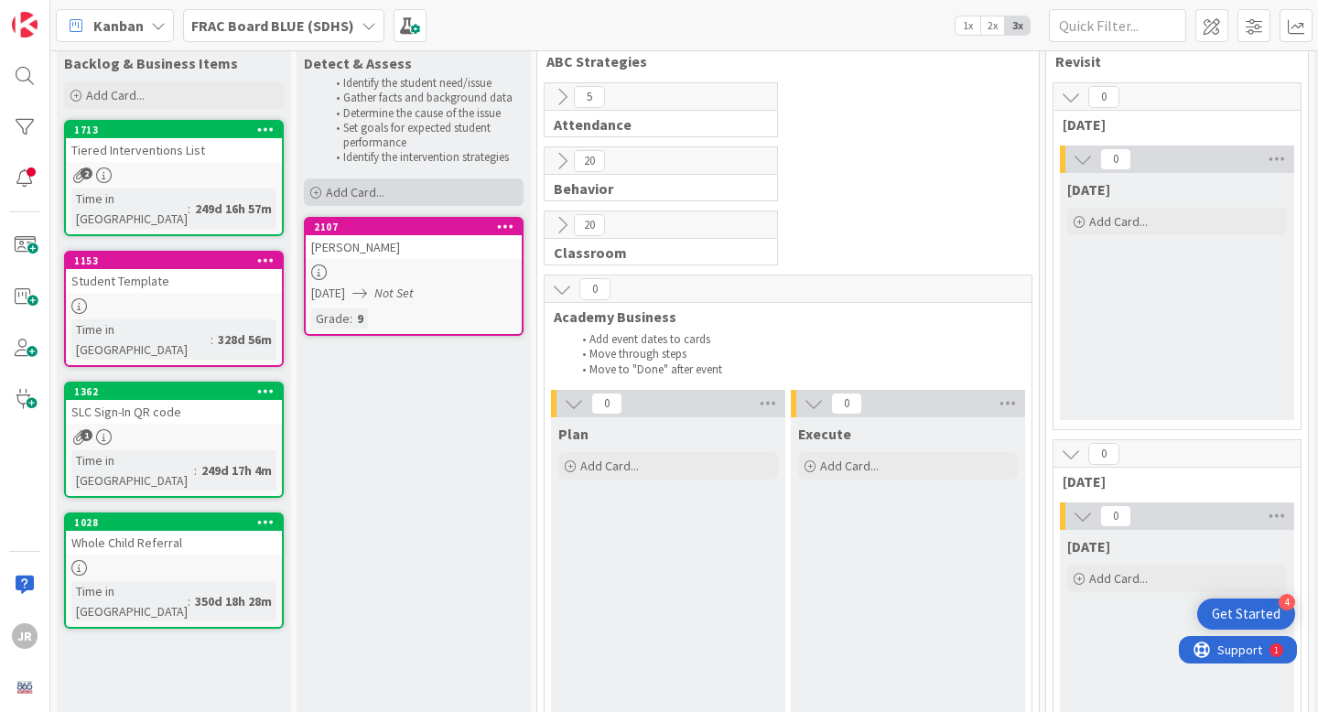
click at [399, 185] on div "Add Card..." at bounding box center [414, 191] width 220 height 27
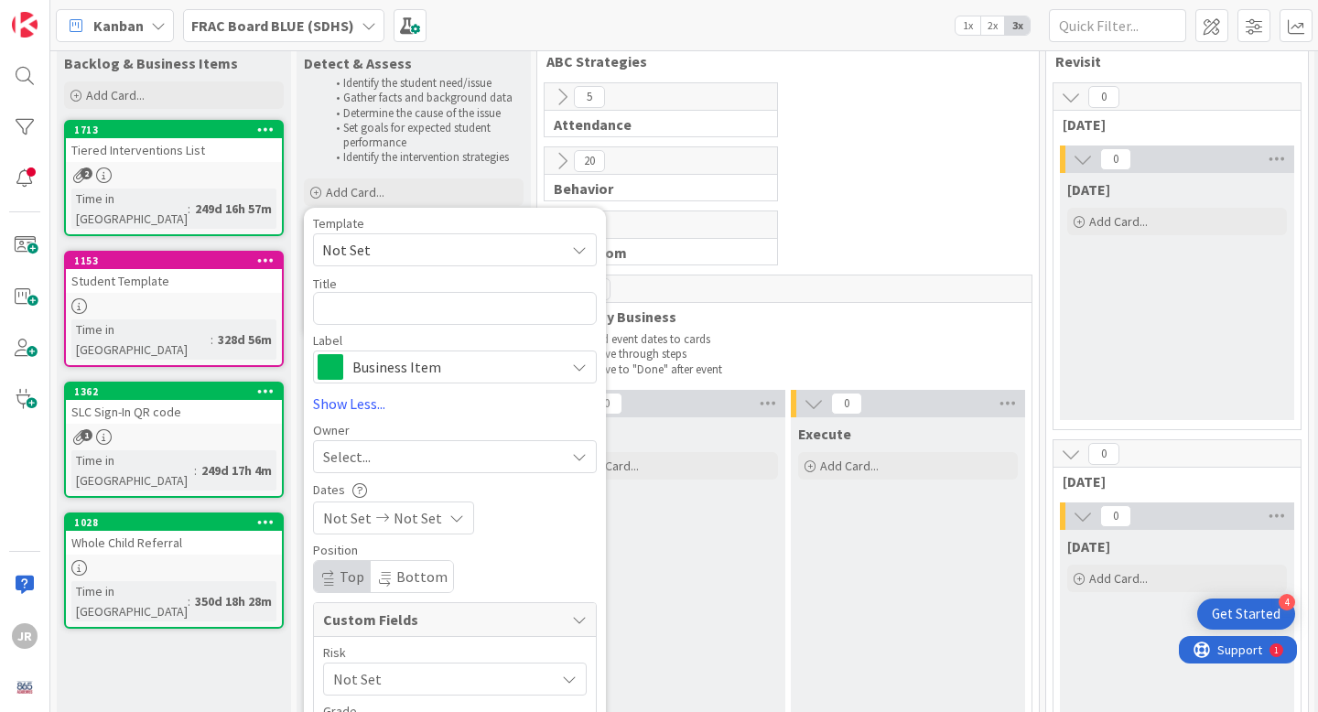
click at [365, 357] on span "Business Item" at bounding box center [453, 367] width 203 height 26
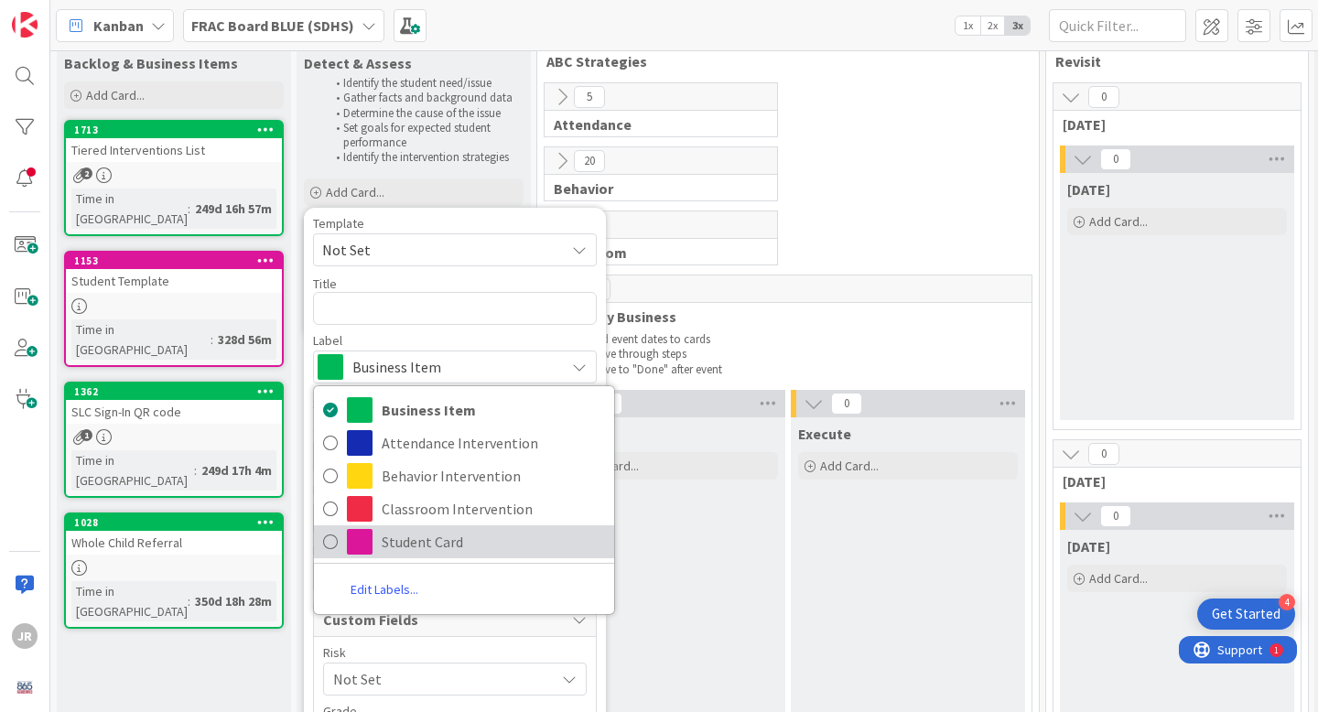
click at [370, 540] on span at bounding box center [360, 542] width 26 height 26
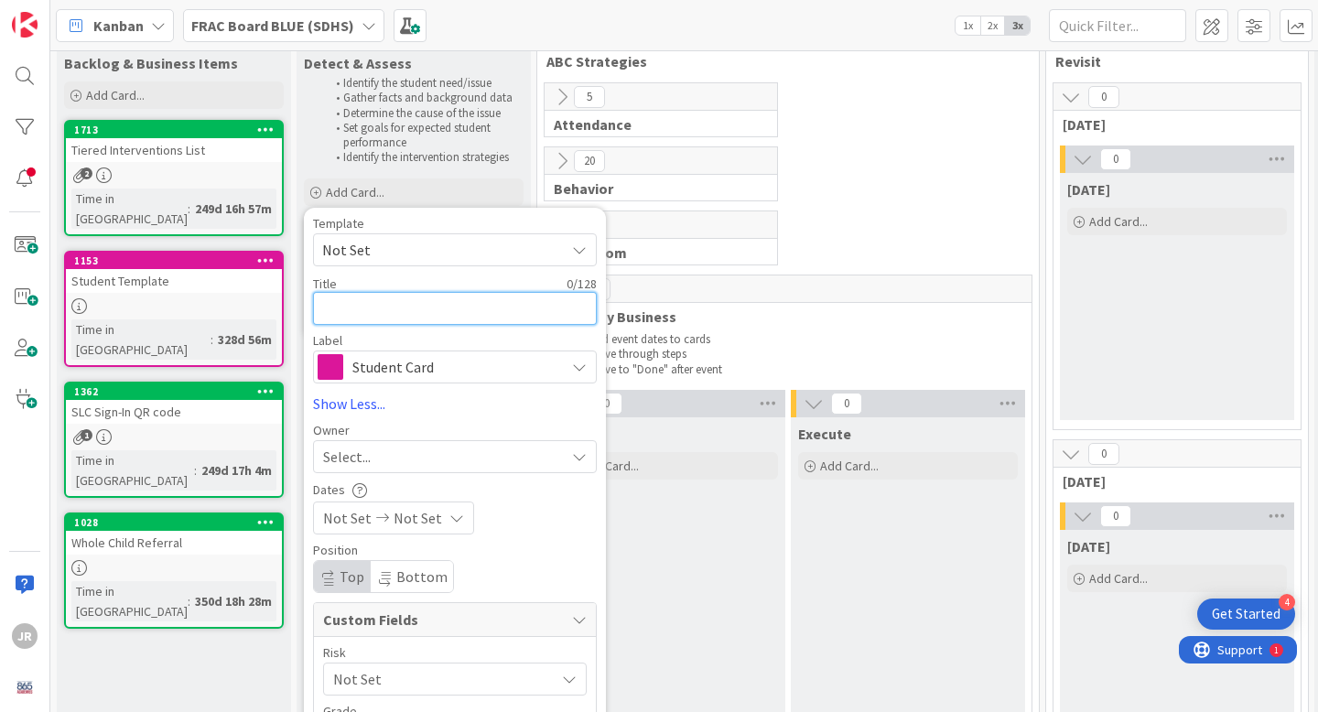
click at [372, 297] on textarea at bounding box center [455, 308] width 284 height 33
type textarea "x"
type textarea "L"
type textarea "x"
type textarea "La"
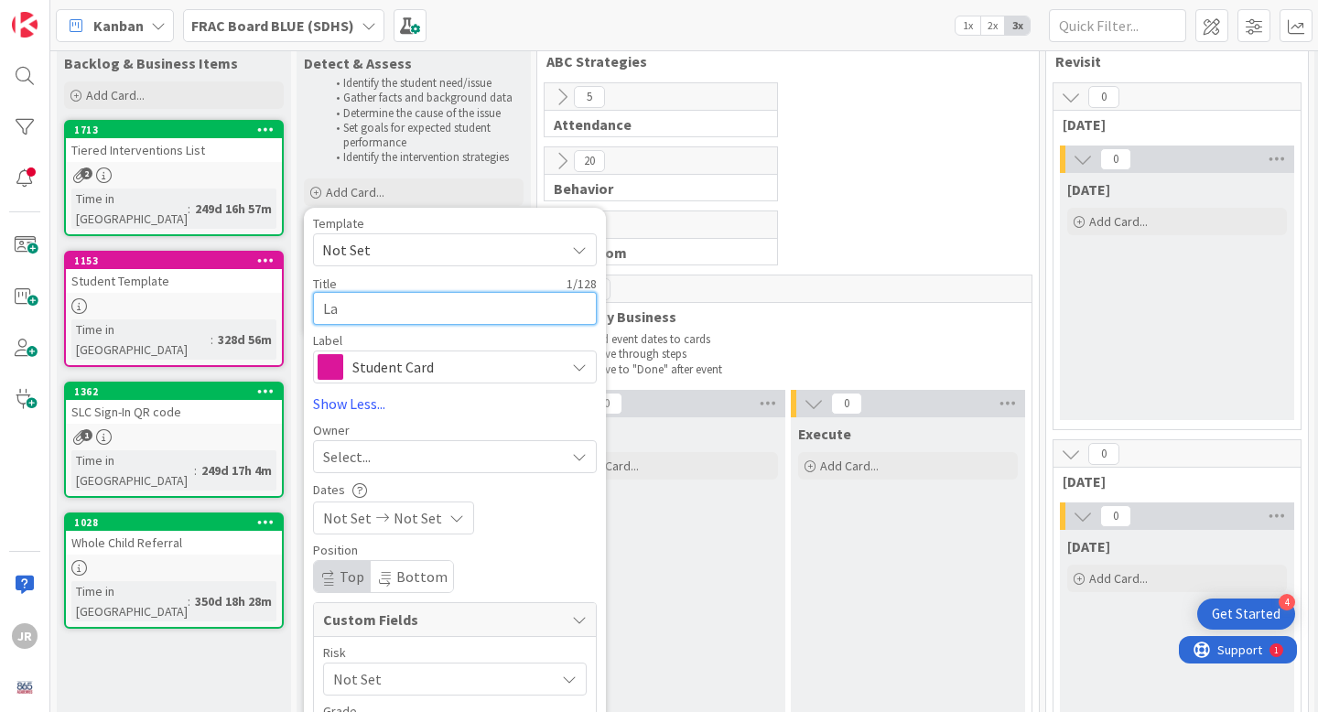
type textarea "x"
type textarea "Lan"
type textarea "x"
type textarea "Land"
type textarea "x"
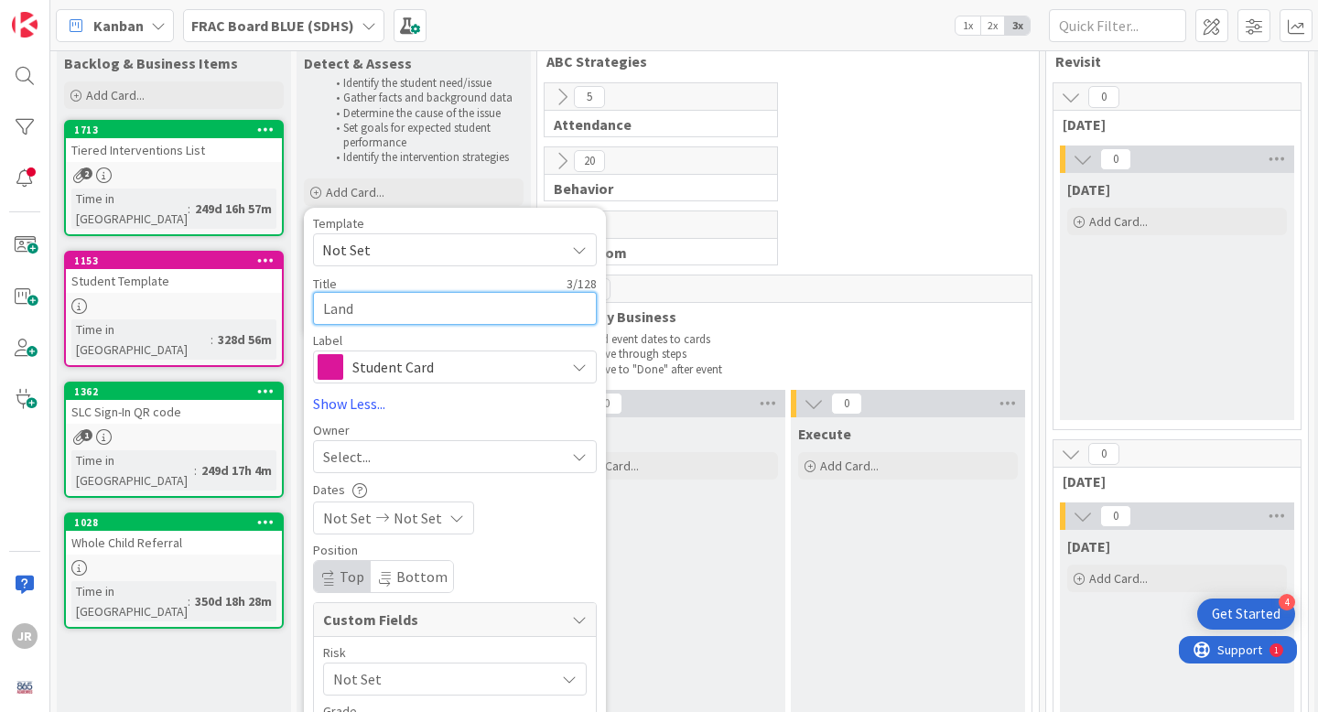
type textarea "Lando"
type textarea "x"
type textarea "[PERSON_NAME]"
type textarea "x"
type textarea "[PERSON_NAME] H"
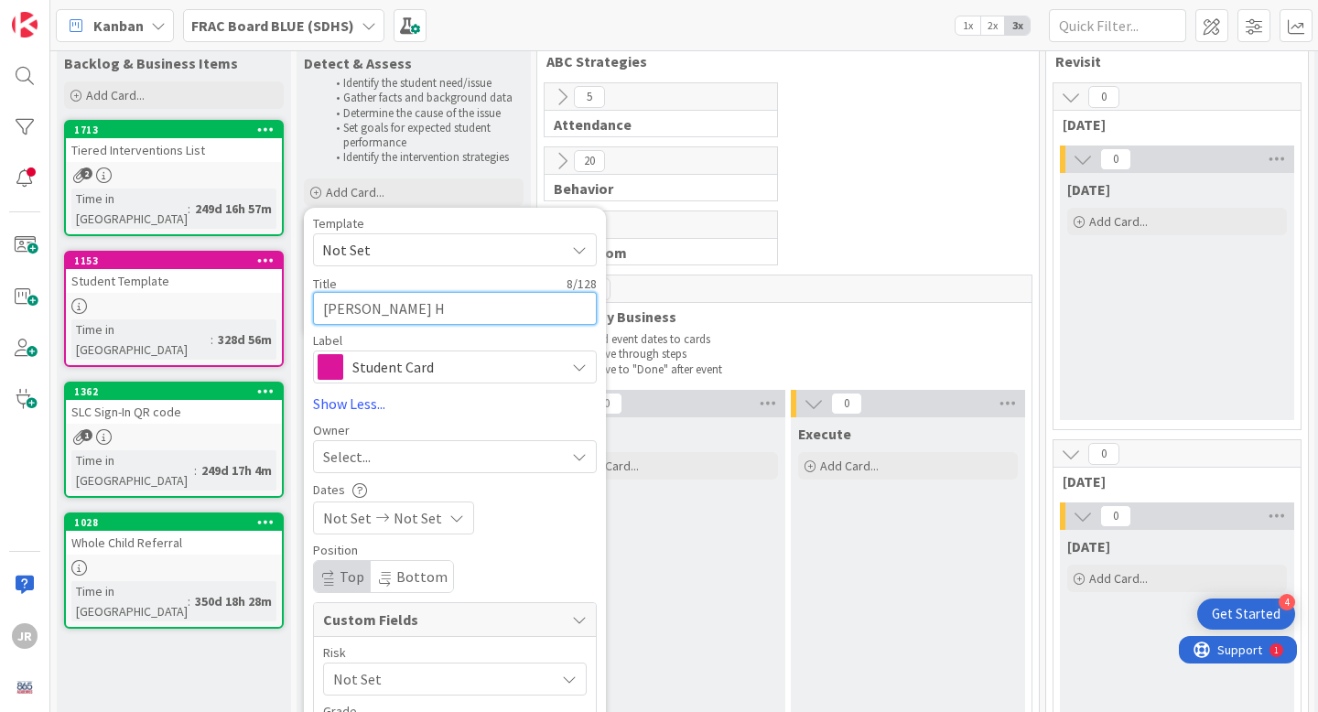
type textarea "x"
type textarea "[PERSON_NAME]"
type textarea "x"
type textarea "[PERSON_NAME]"
type textarea "x"
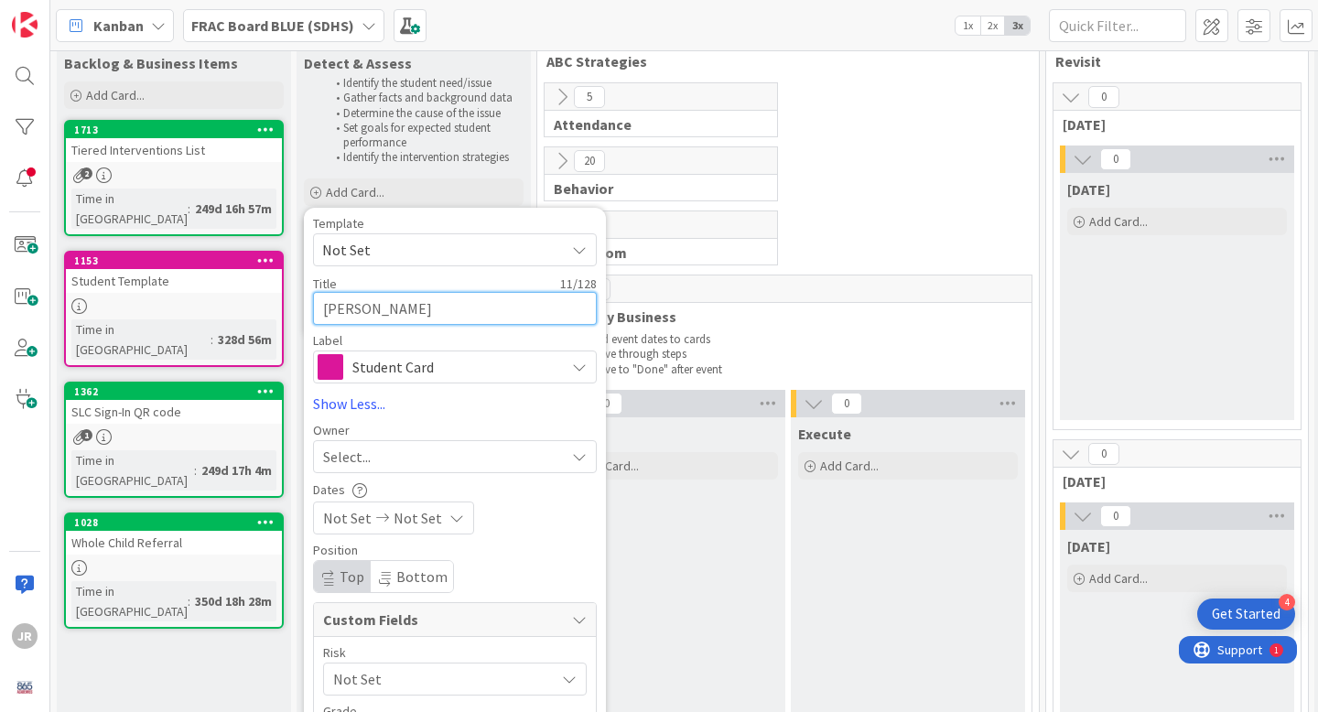
type textarea "[PERSON_NAME]"
click at [346, 517] on span "Not Set" at bounding box center [347, 518] width 49 height 22
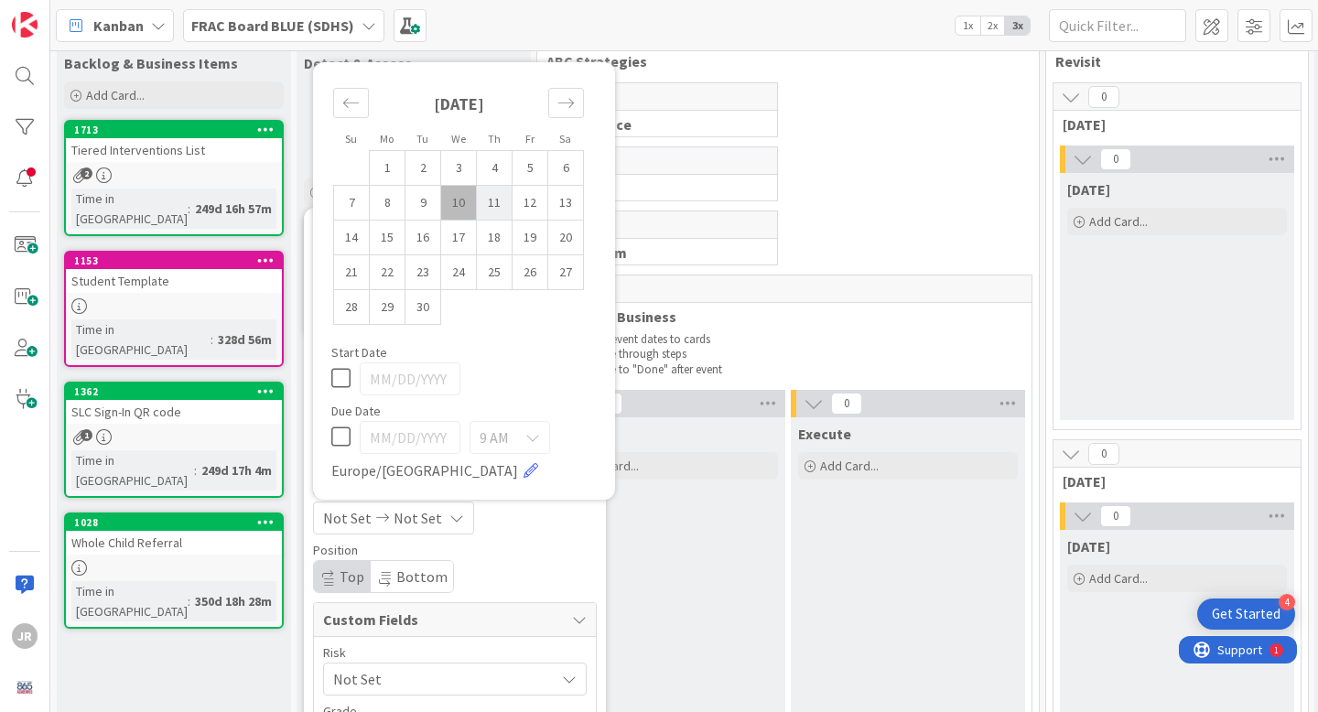
click at [495, 211] on td "11" at bounding box center [495, 202] width 36 height 35
type input "[DATE]"
type textarea "x"
click at [516, 544] on div "Position" at bounding box center [455, 550] width 284 height 13
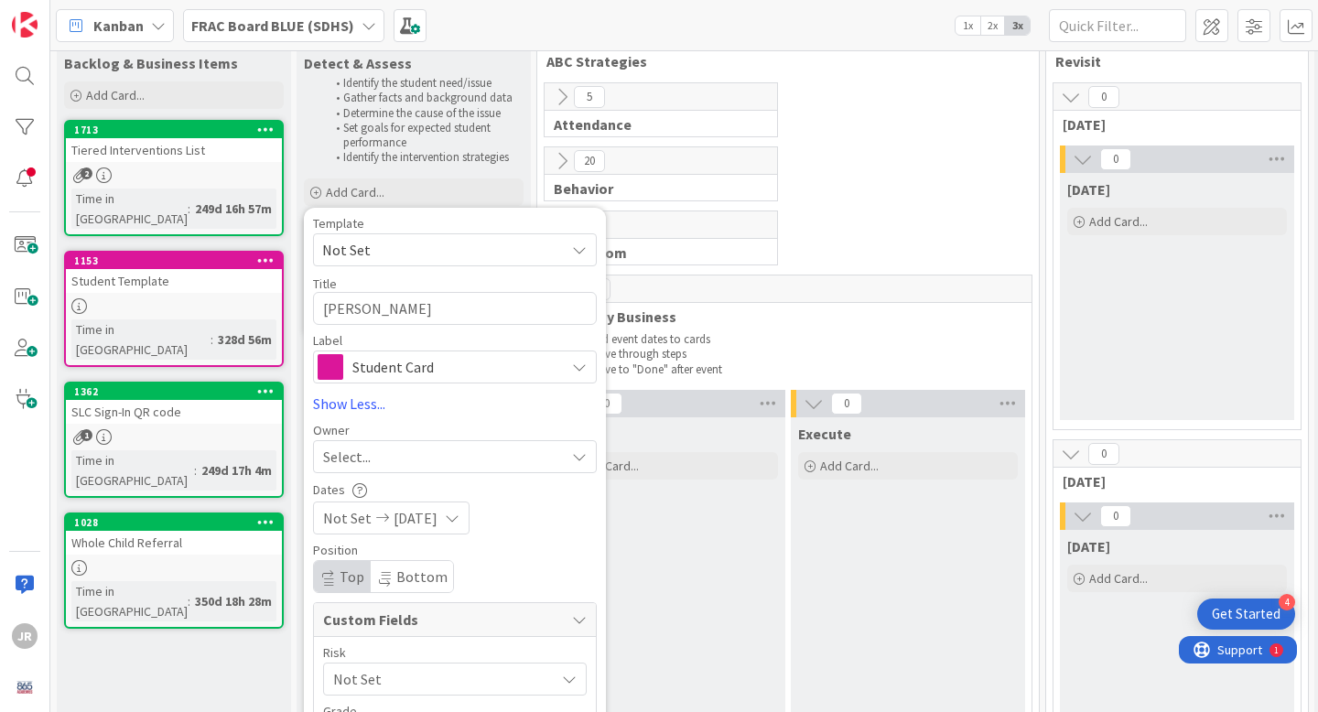
click at [425, 517] on span "[DATE]" at bounding box center [416, 518] width 44 height 22
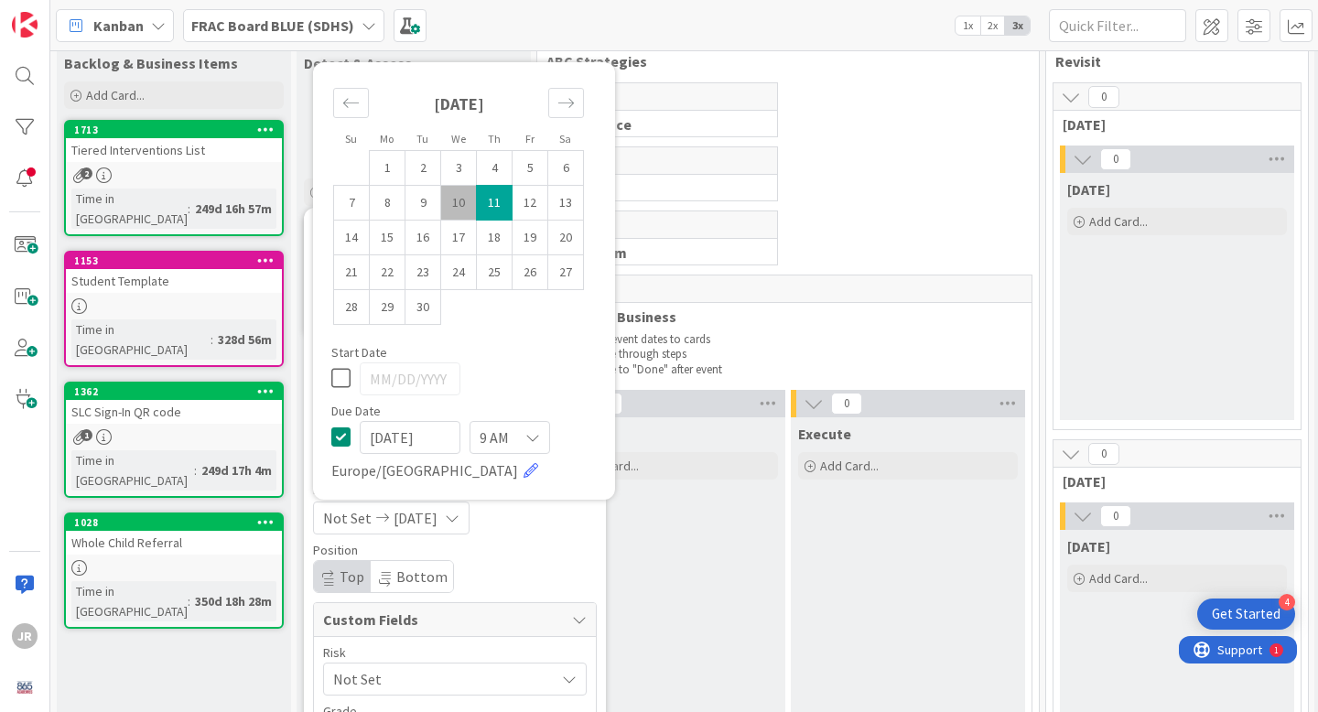
click at [341, 439] on icon at bounding box center [340, 437] width 19 height 22
type textarea "x"
click at [347, 378] on icon at bounding box center [340, 378] width 19 height 22
type input "[DATE]"
click at [487, 544] on div "Position" at bounding box center [455, 550] width 284 height 13
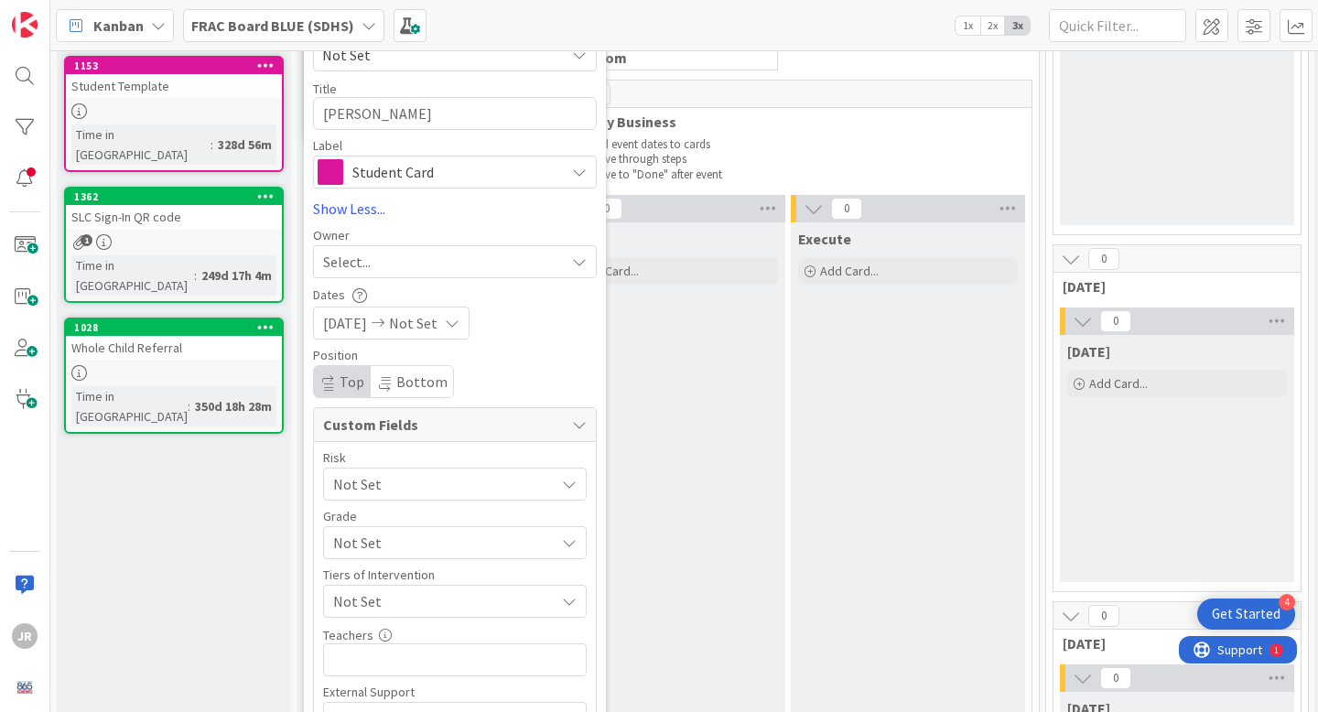
scroll to position [282, 0]
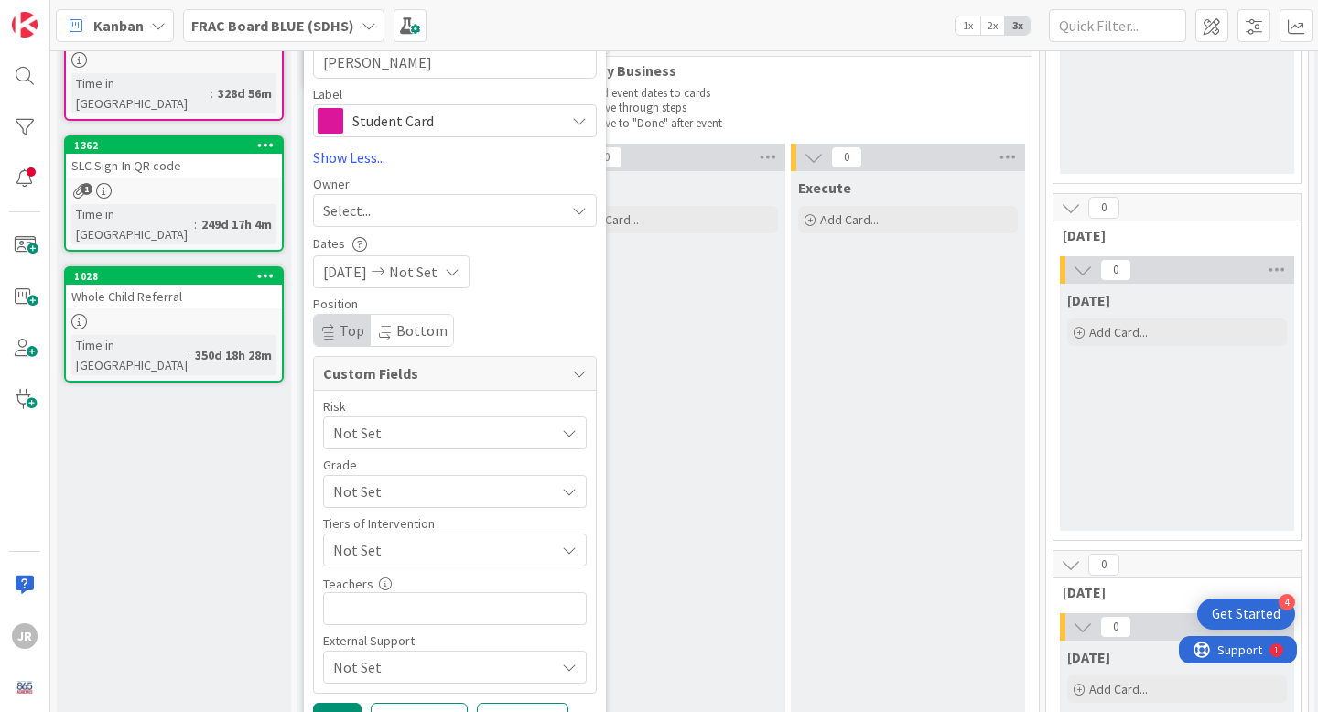
click at [389, 442] on span "Not Set" at bounding box center [439, 433] width 212 height 26
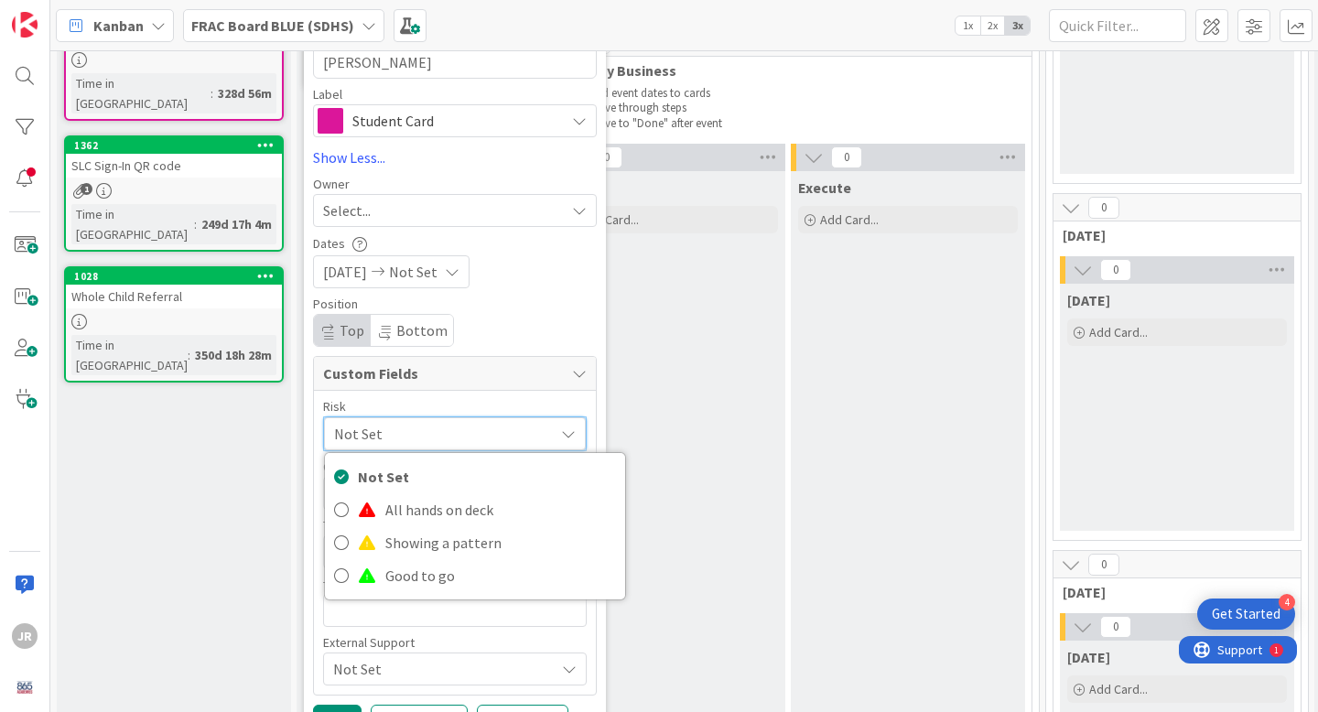
click at [394, 424] on span "Not Set" at bounding box center [439, 434] width 211 height 26
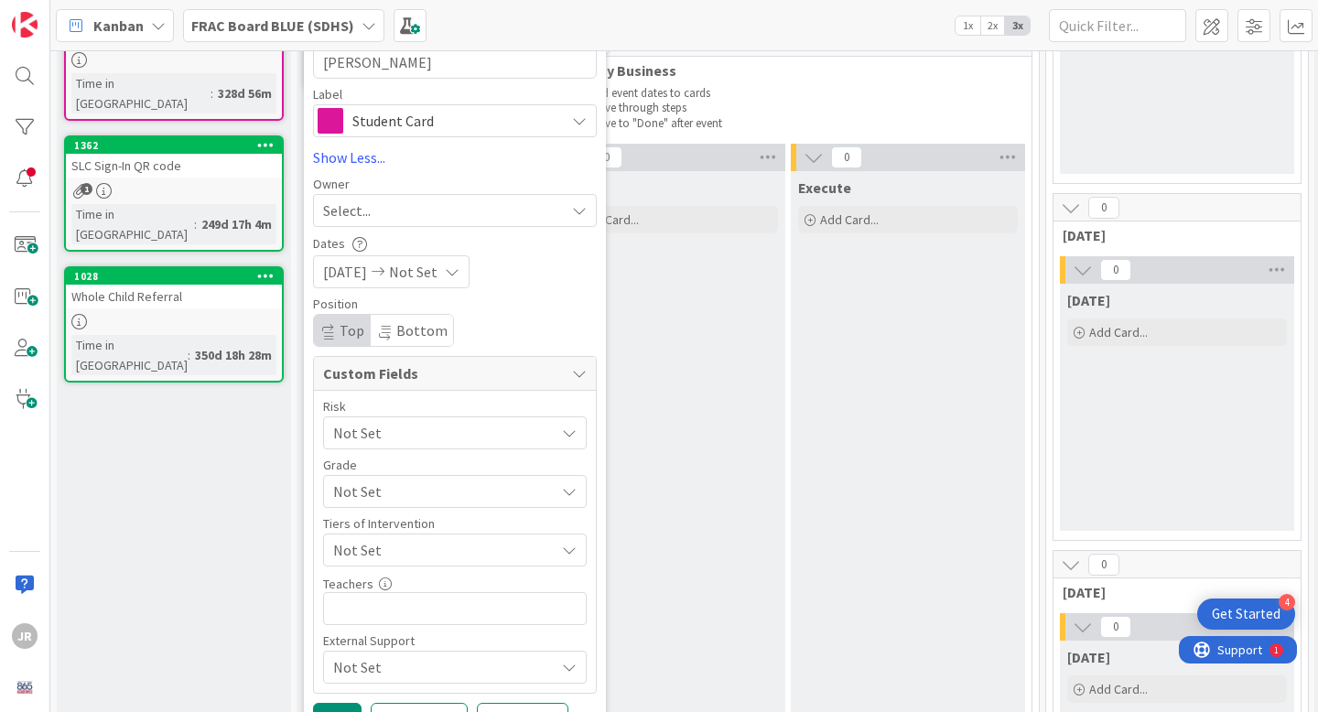
click at [384, 479] on span "Not Set" at bounding box center [439, 492] width 212 height 26
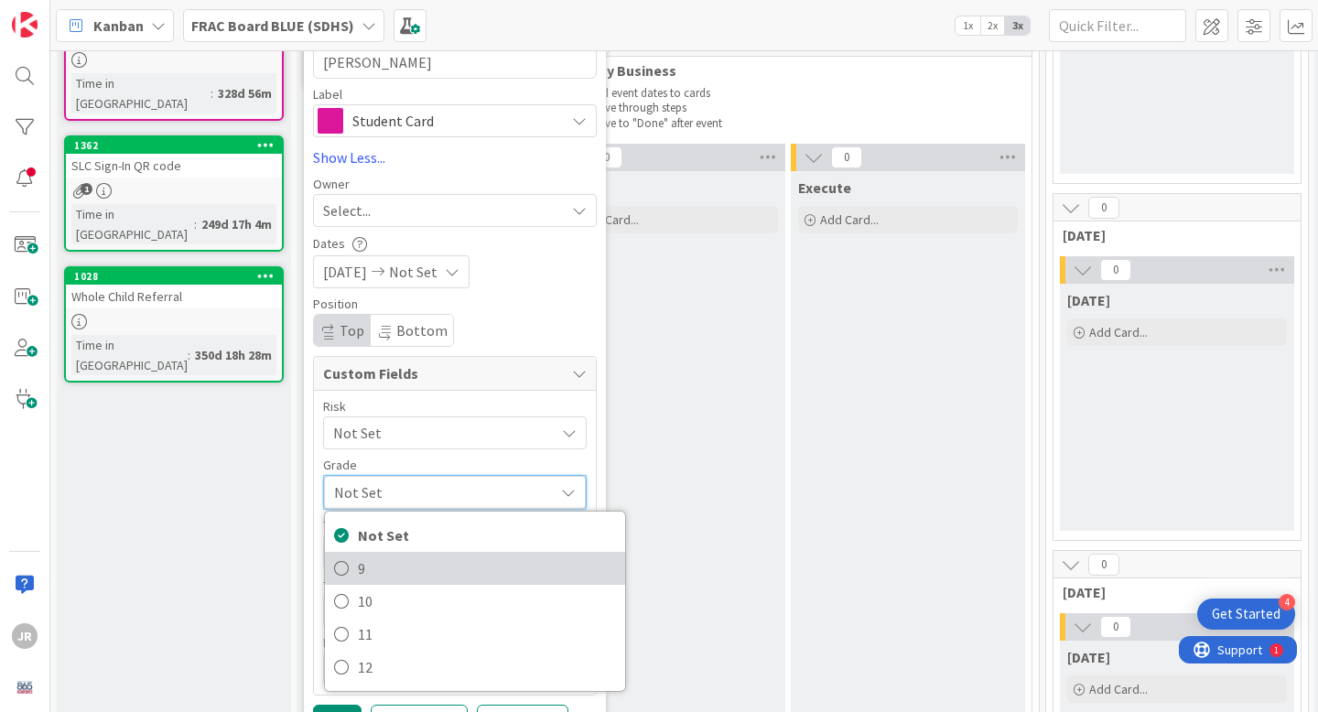
click at [362, 568] on span "9" at bounding box center [487, 568] width 258 height 27
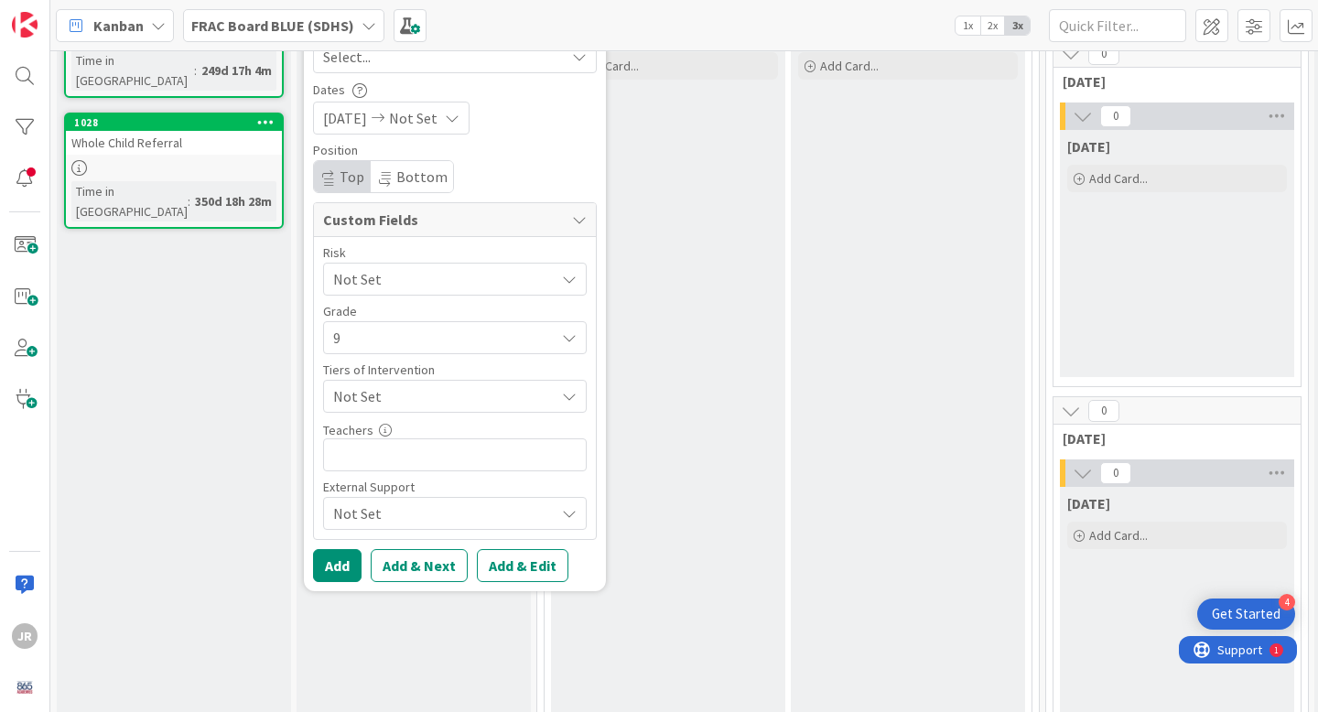
scroll to position [479, 0]
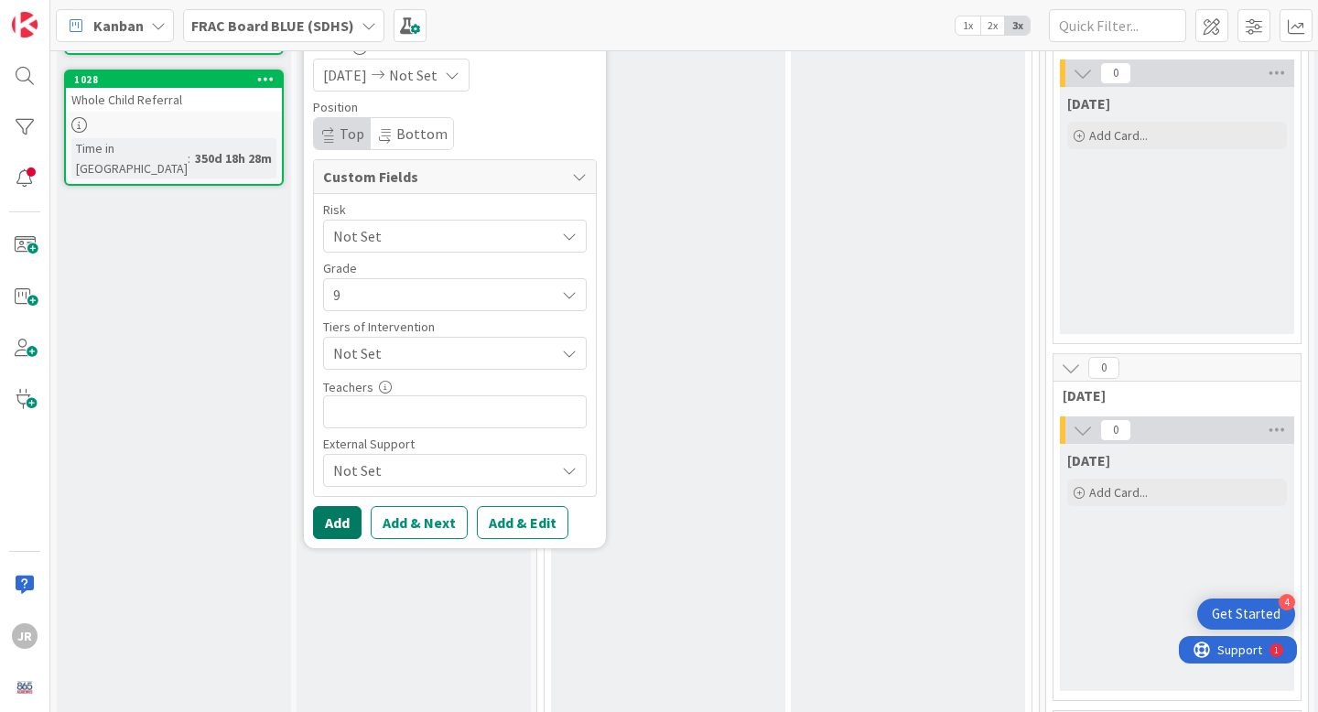
click at [347, 514] on button "Add" at bounding box center [337, 522] width 49 height 33
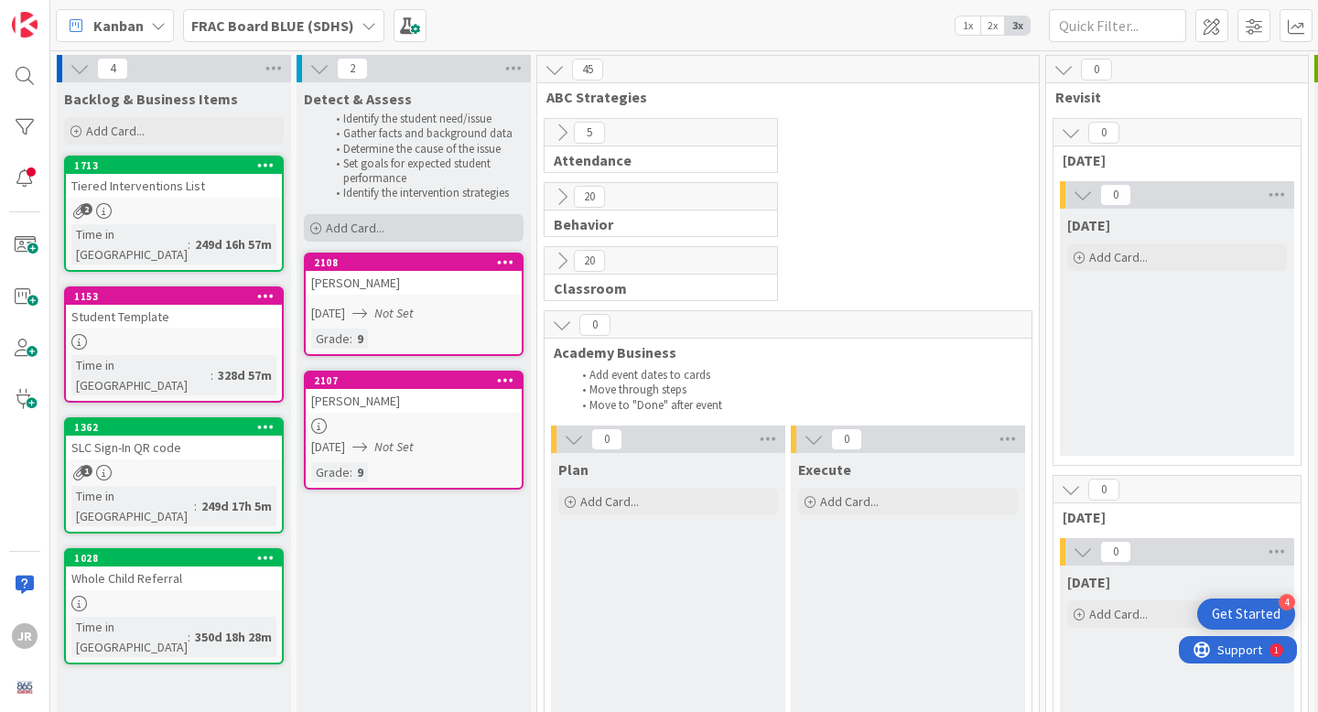
scroll to position [3, 0]
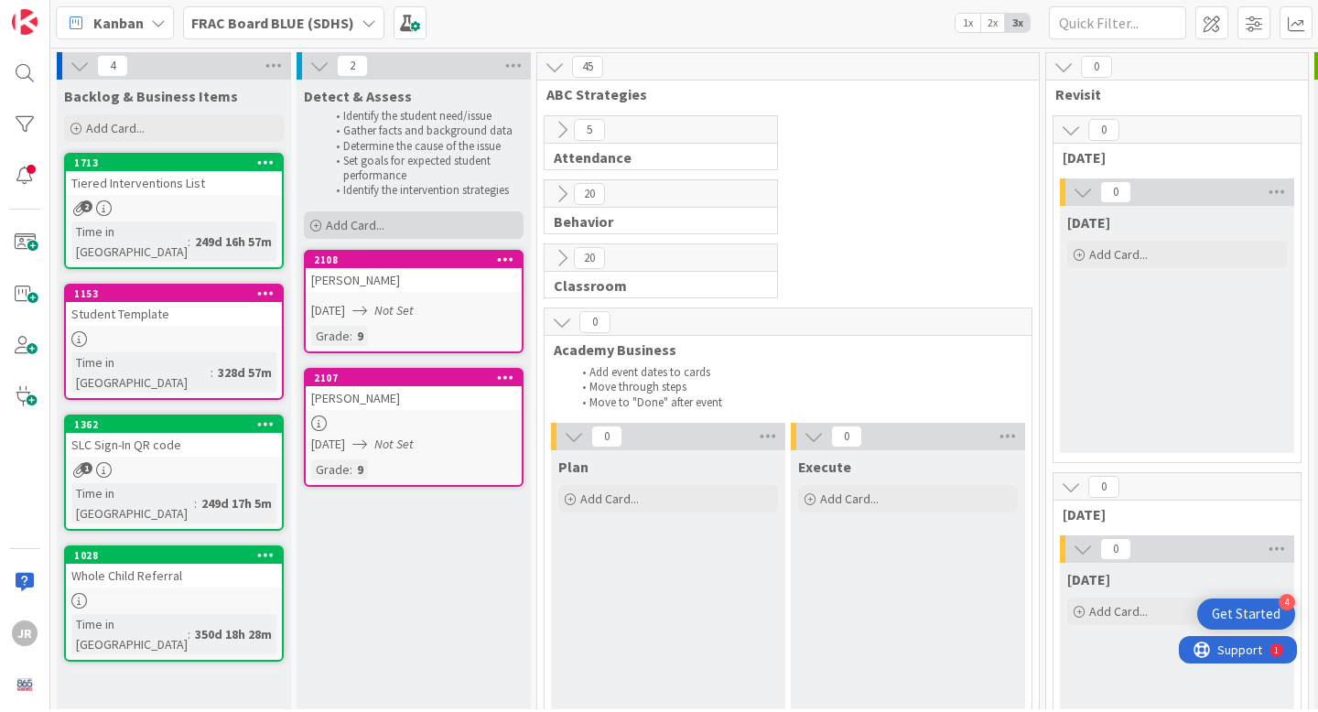
click at [354, 220] on span "Add Card..." at bounding box center [355, 225] width 59 height 16
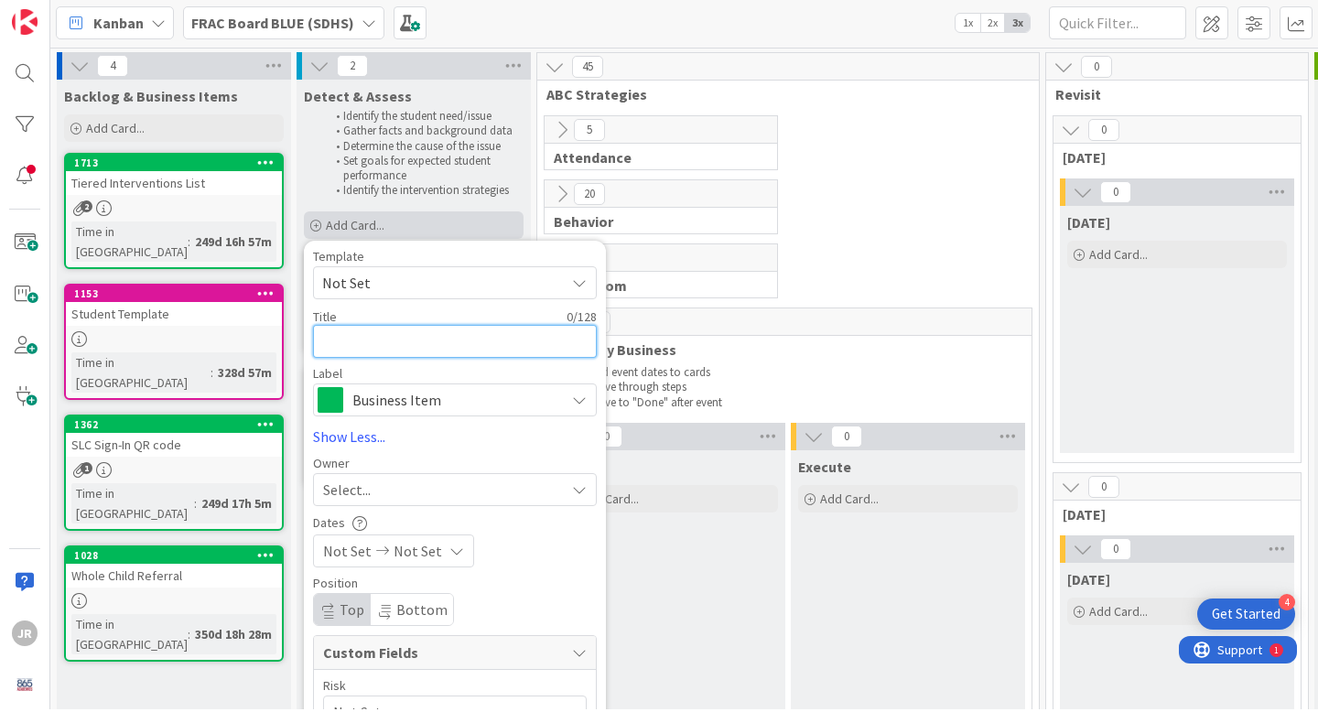
type textarea "x"
type textarea "L"
type textarea "x"
type textarea "Lu"
type textarea "x"
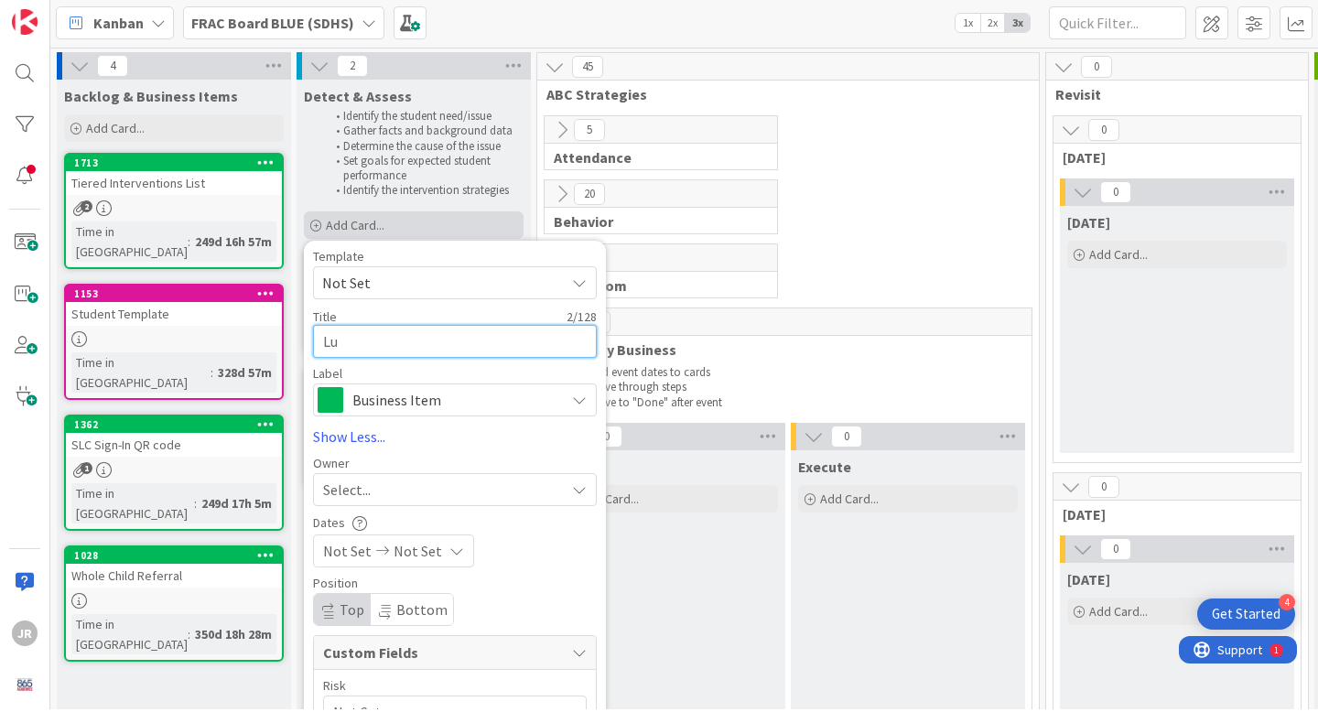
type textarea "Luc"
type textarea "x"
type textarea "[PERSON_NAME]"
type textarea "x"
type textarea "[PERSON_NAME]"
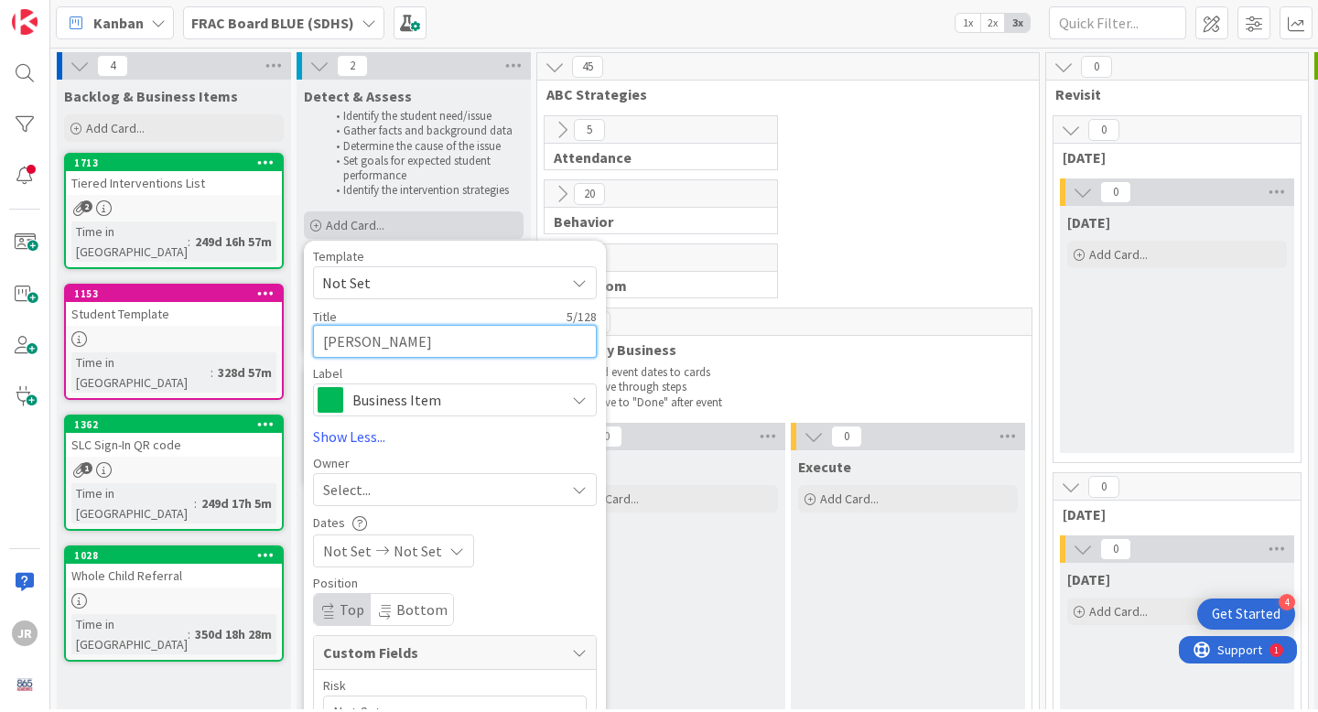
type textarea "x"
type textarea "[PERSON_NAME]"
type textarea "x"
type textarea "[PERSON_NAME]"
type textarea "x"
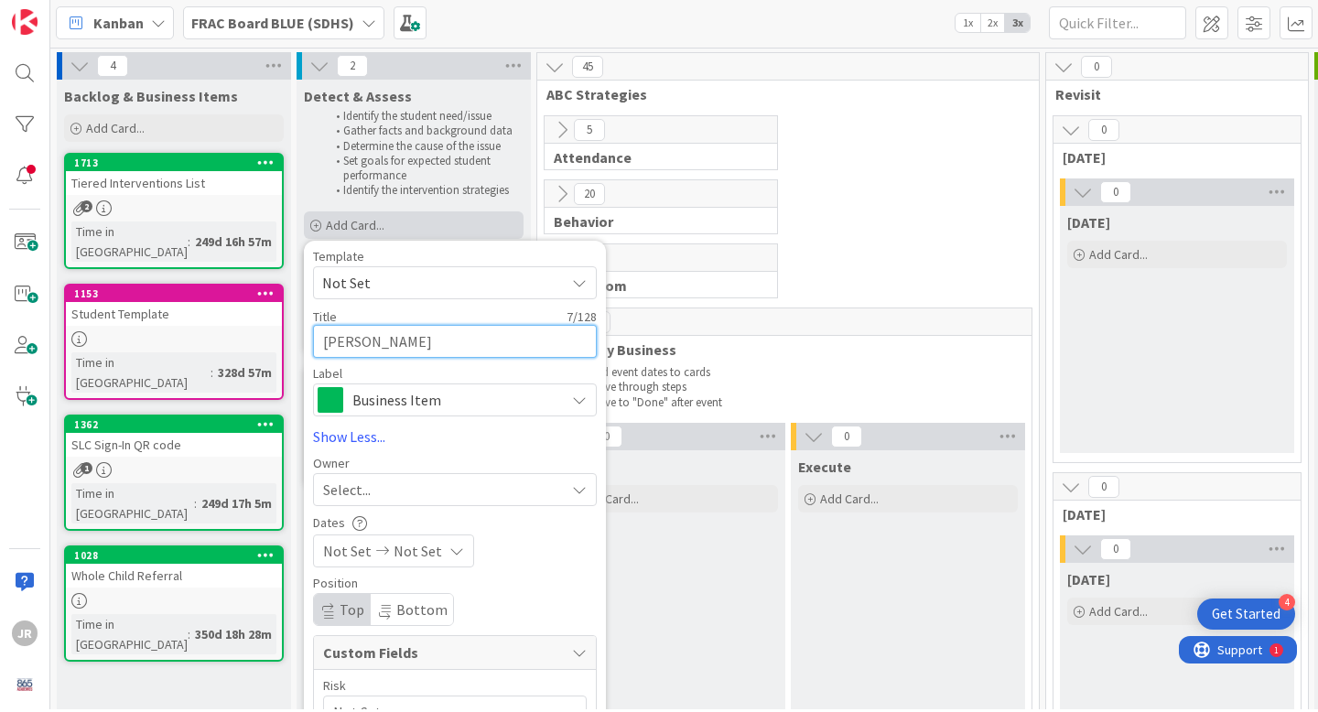
type textarea "[PERSON_NAME]"
type textarea "x"
type textarea "[PERSON_NAME]"
type textarea "x"
type textarea "[PERSON_NAME]"
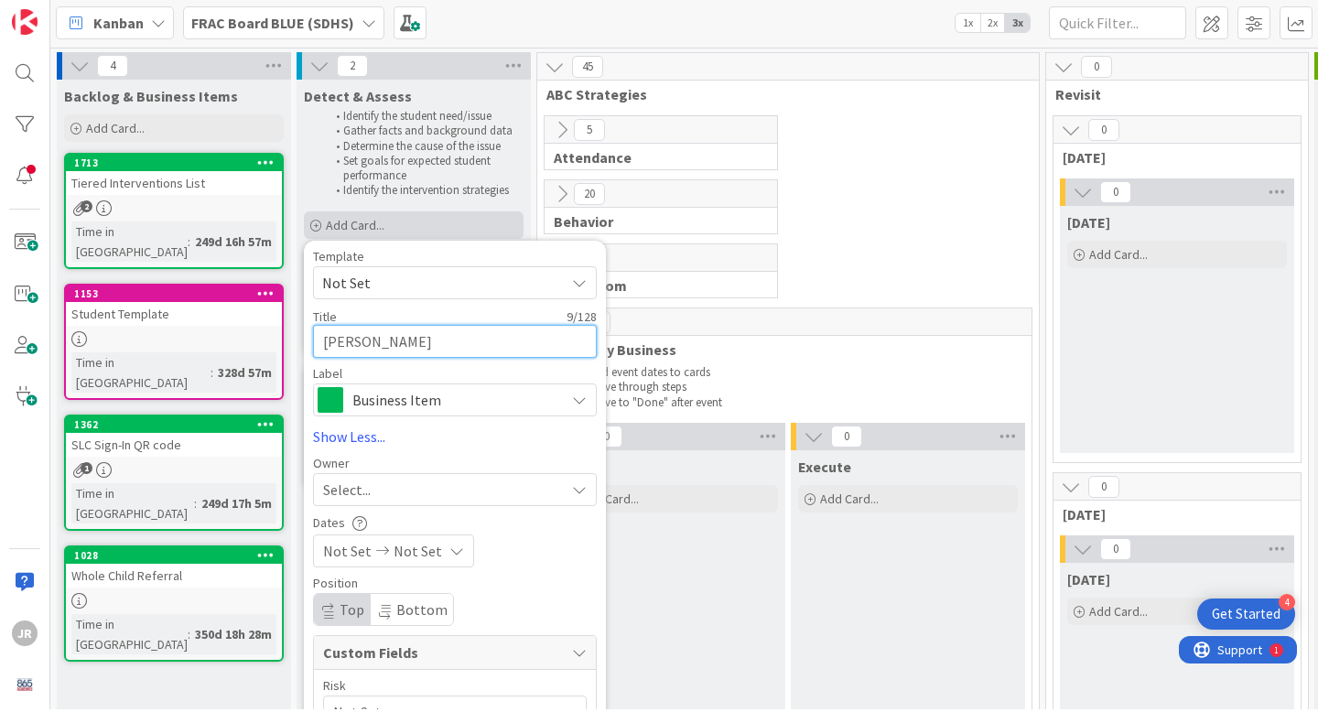
type textarea "x"
type textarea "[PERSON_NAME]"
type textarea "x"
type textarea "[PERSON_NAME]"
type textarea "x"
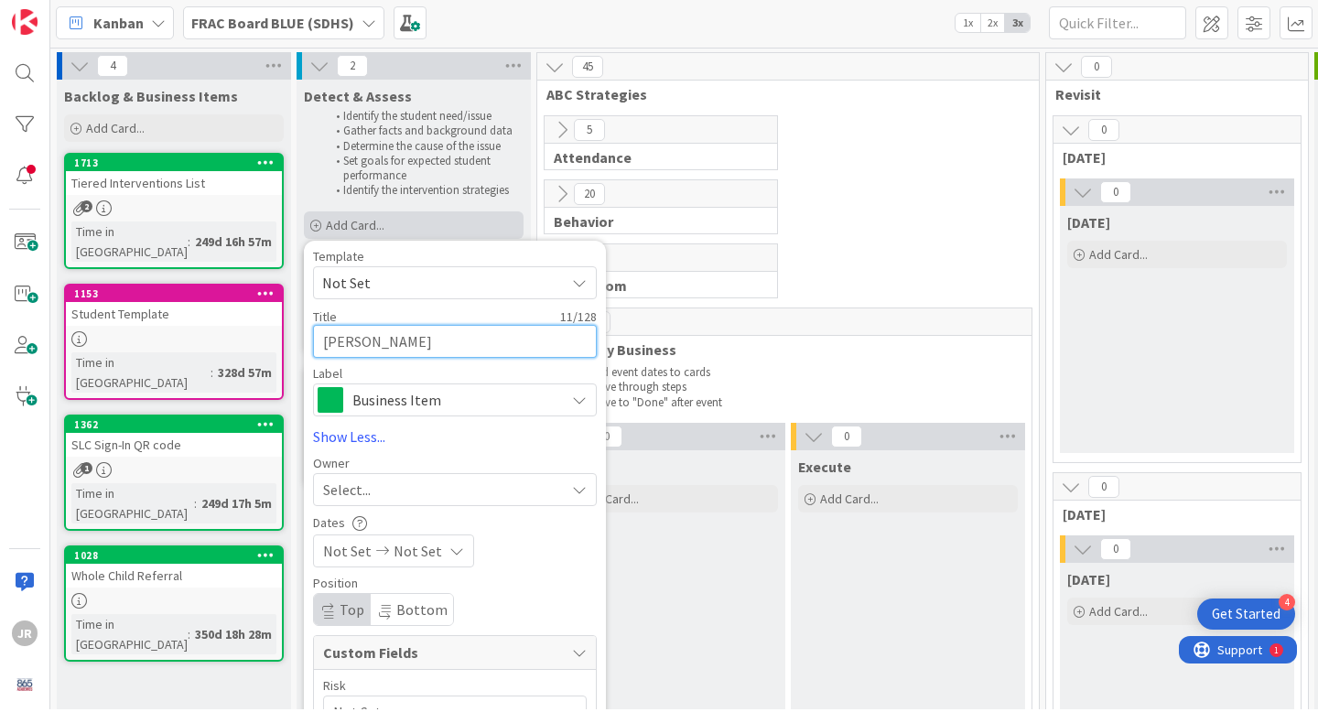
type textarea "[PERSON_NAME]"
type textarea "x"
type textarea "[PERSON_NAME]"
type textarea "x"
type textarea "[PERSON_NAME]"
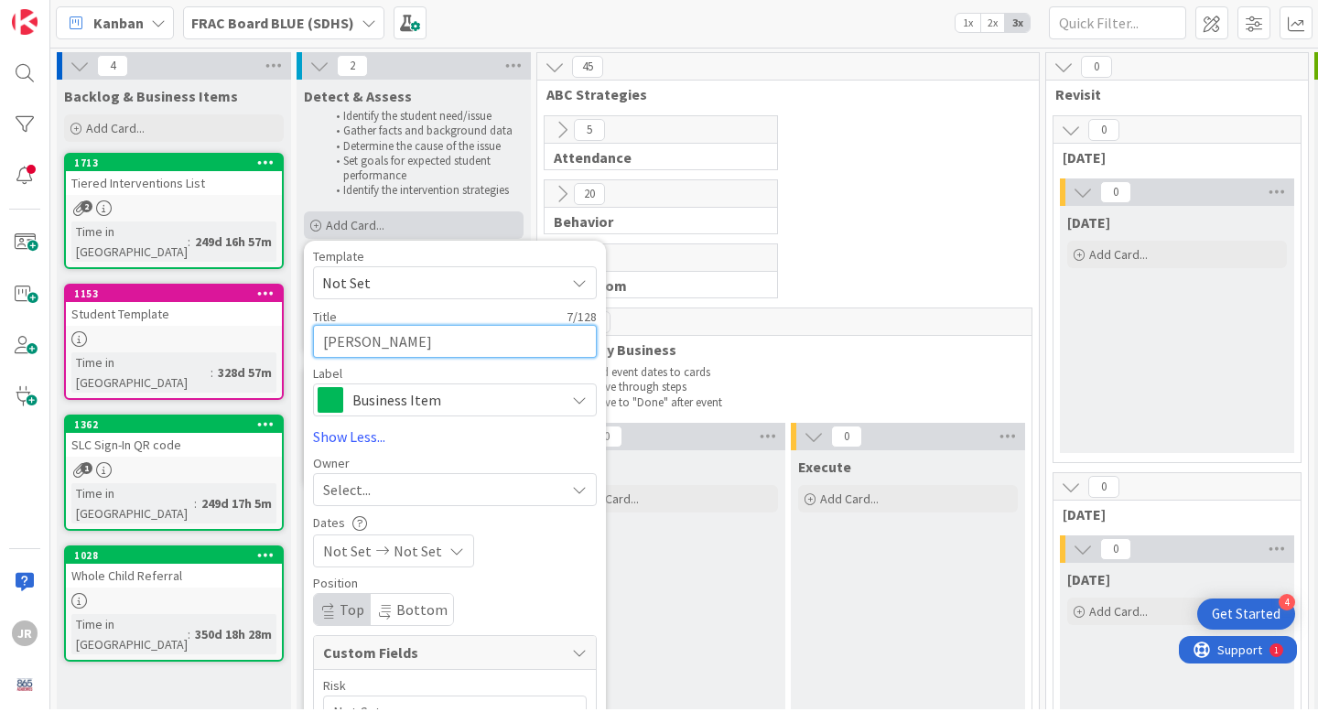
type textarea "x"
type textarea "[PERSON_NAME]"
type textarea "x"
type textarea "[PERSON_NAME]"
type textarea "x"
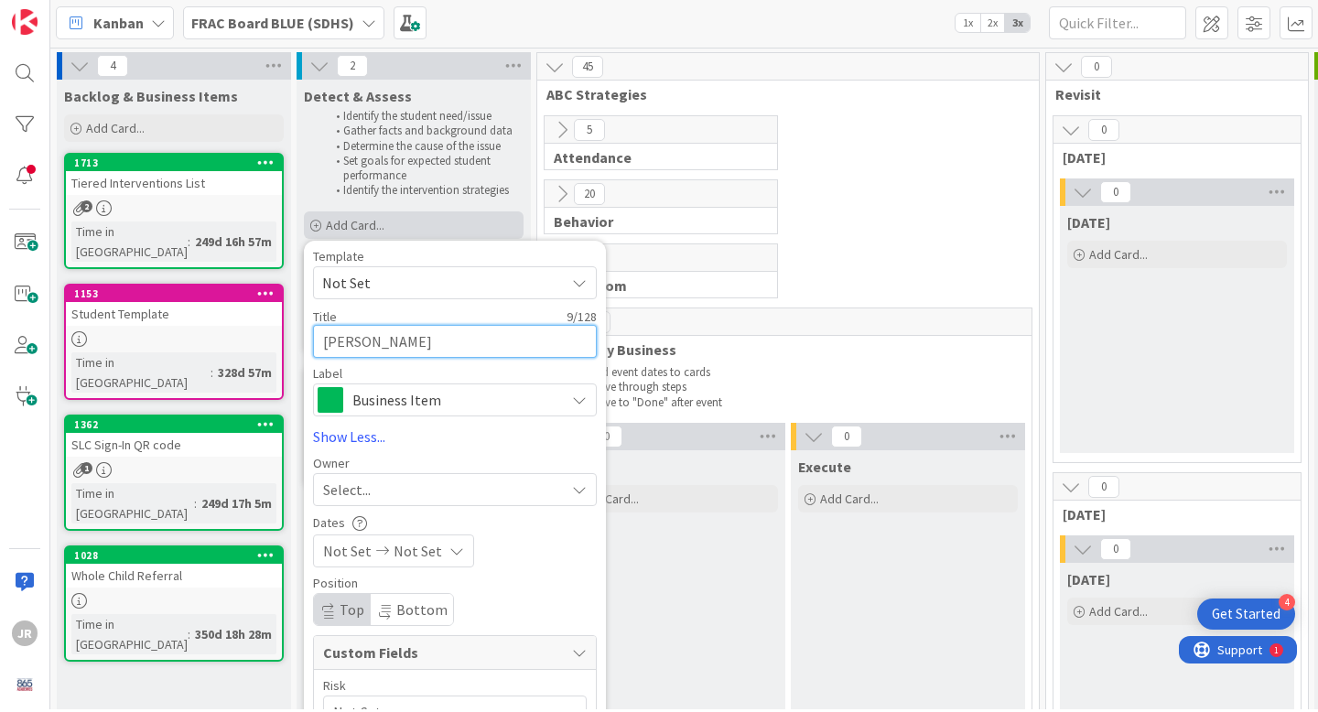
type textarea "[PERSON_NAME]"
type textarea "x"
type textarea "[PERSON_NAME]"
type textarea "x"
type textarea "[PERSON_NAME]"
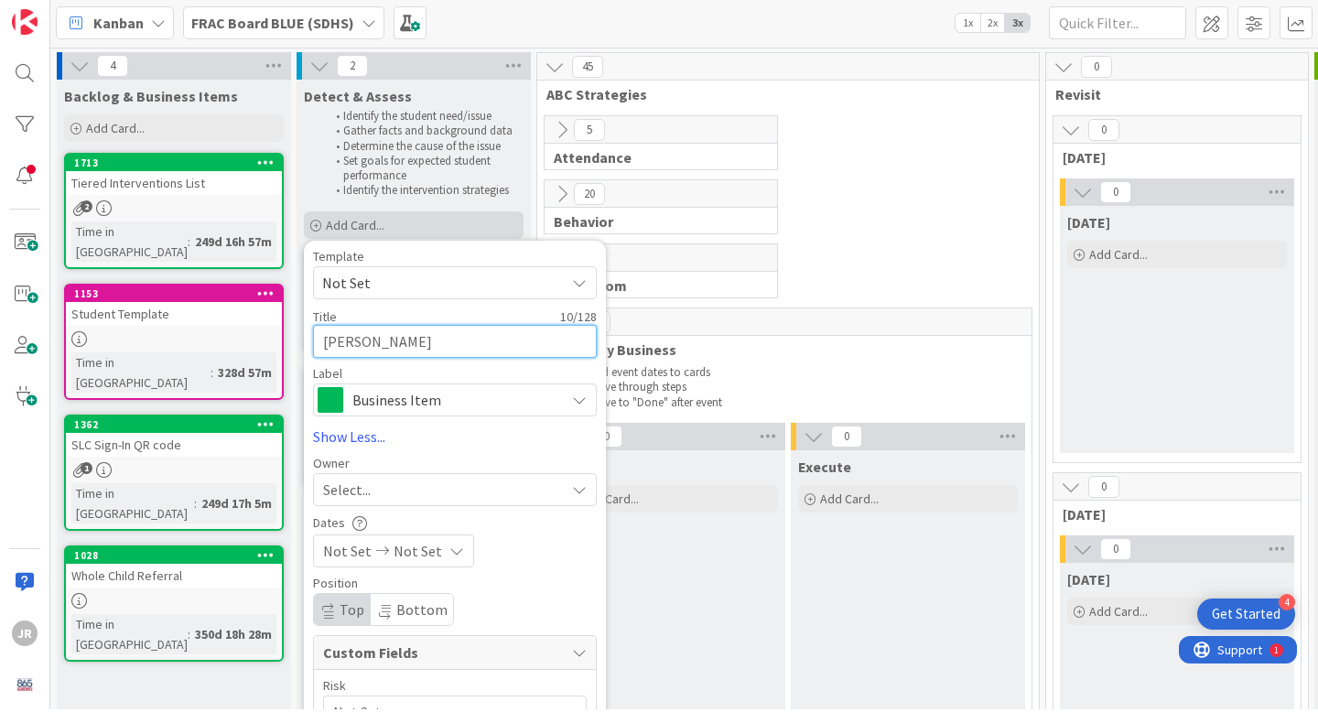
type textarea "x"
type textarea "[PERSON_NAME]"
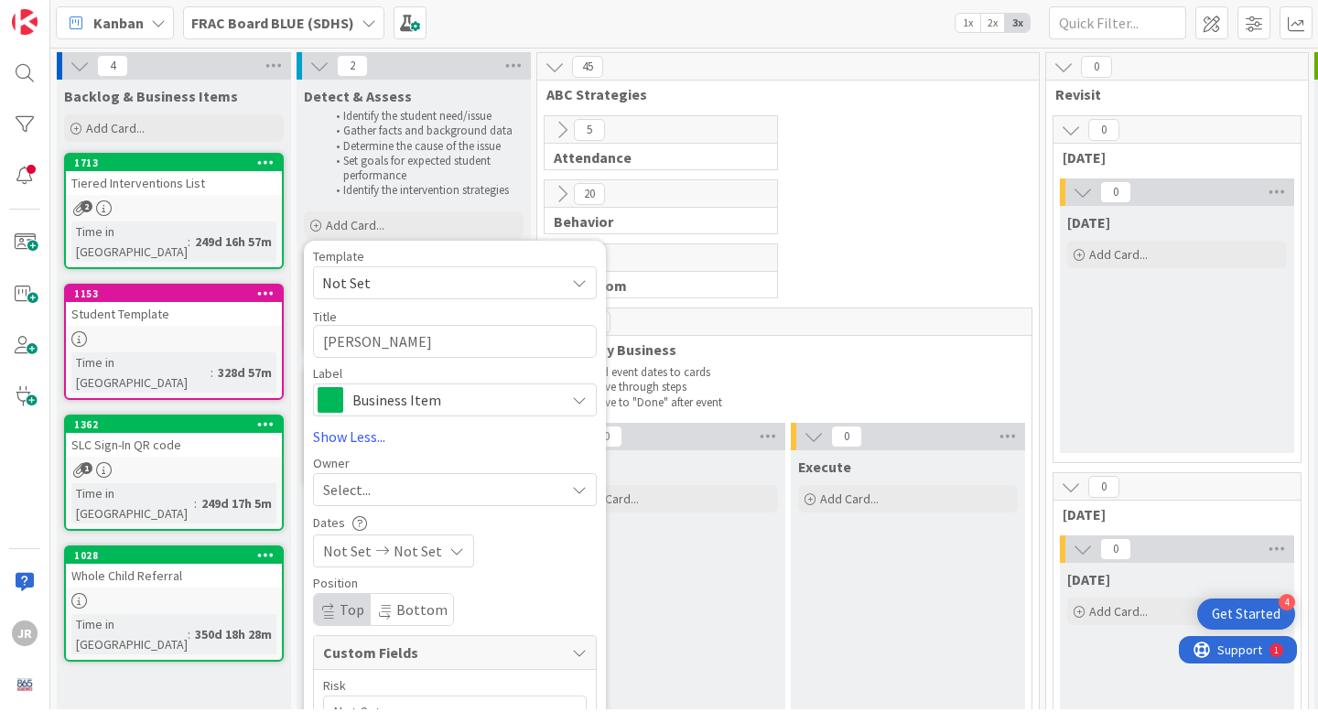
click at [360, 401] on span "Business Item" at bounding box center [453, 400] width 203 height 26
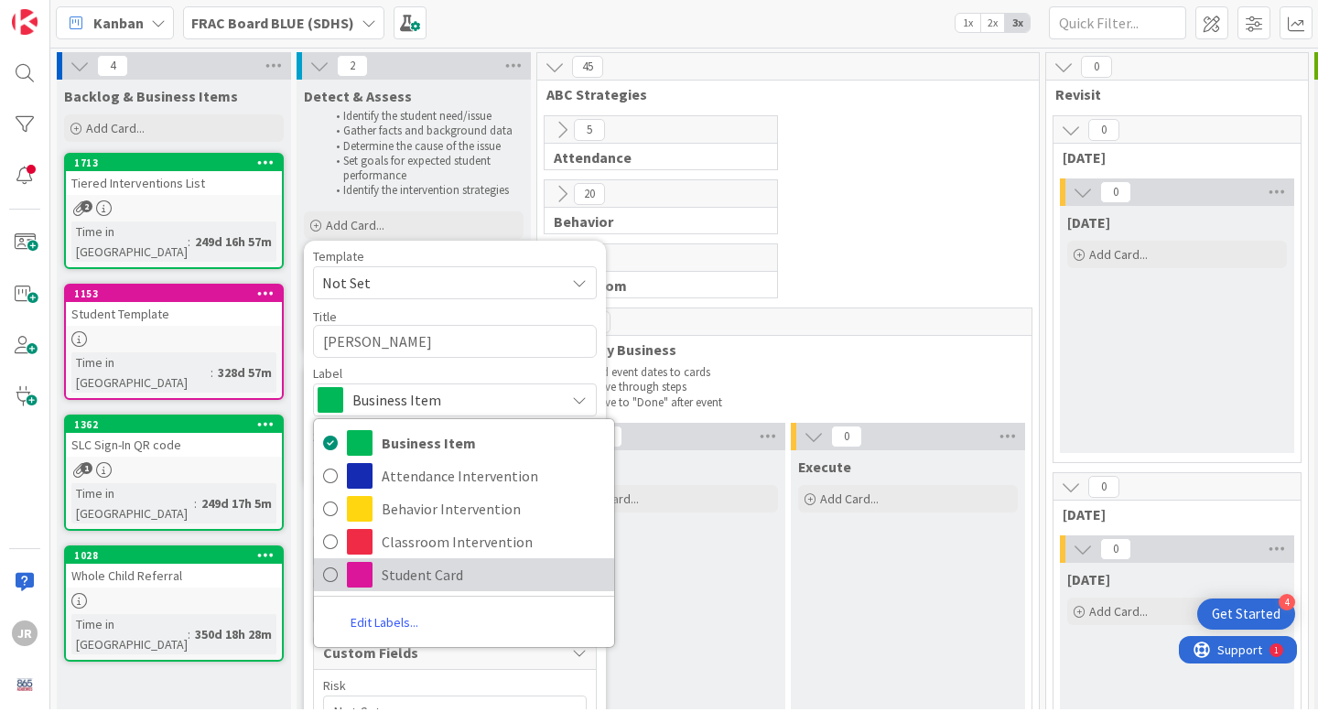
click at [365, 574] on span at bounding box center [360, 575] width 26 height 26
type textarea "x"
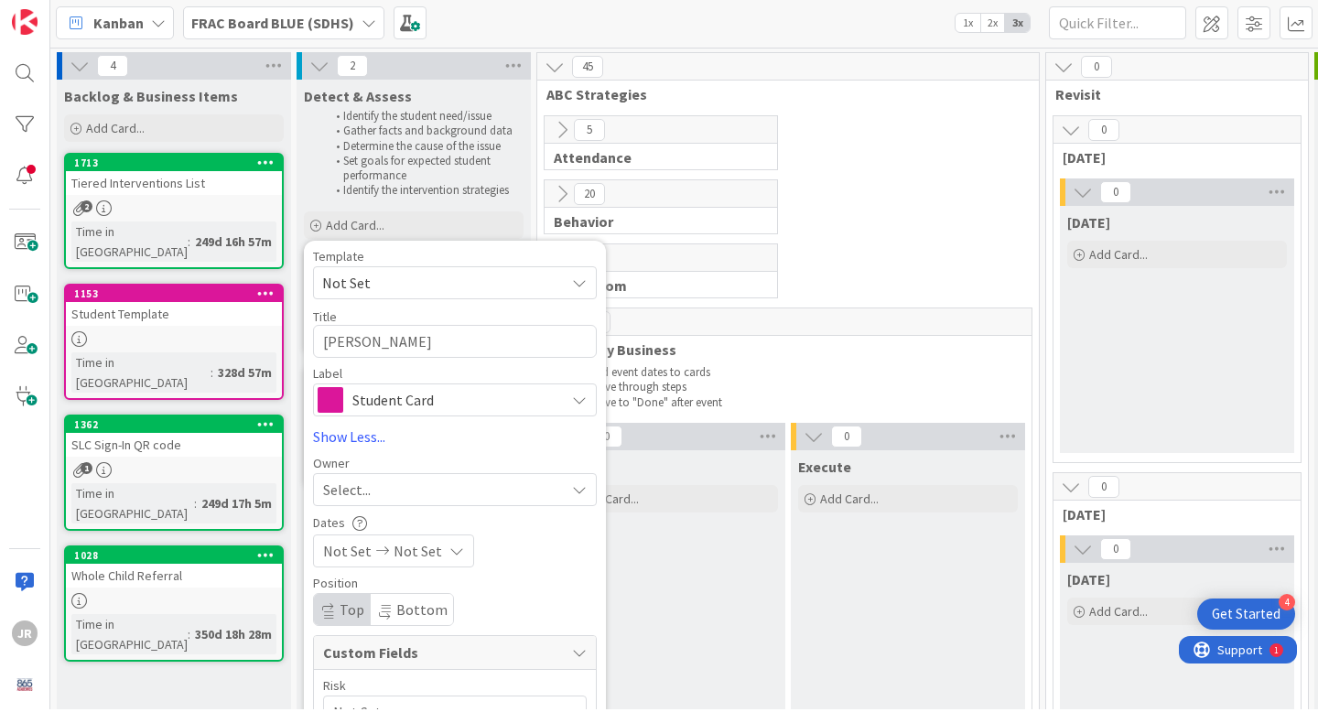
click at [327, 551] on span "Not Set" at bounding box center [347, 551] width 49 height 22
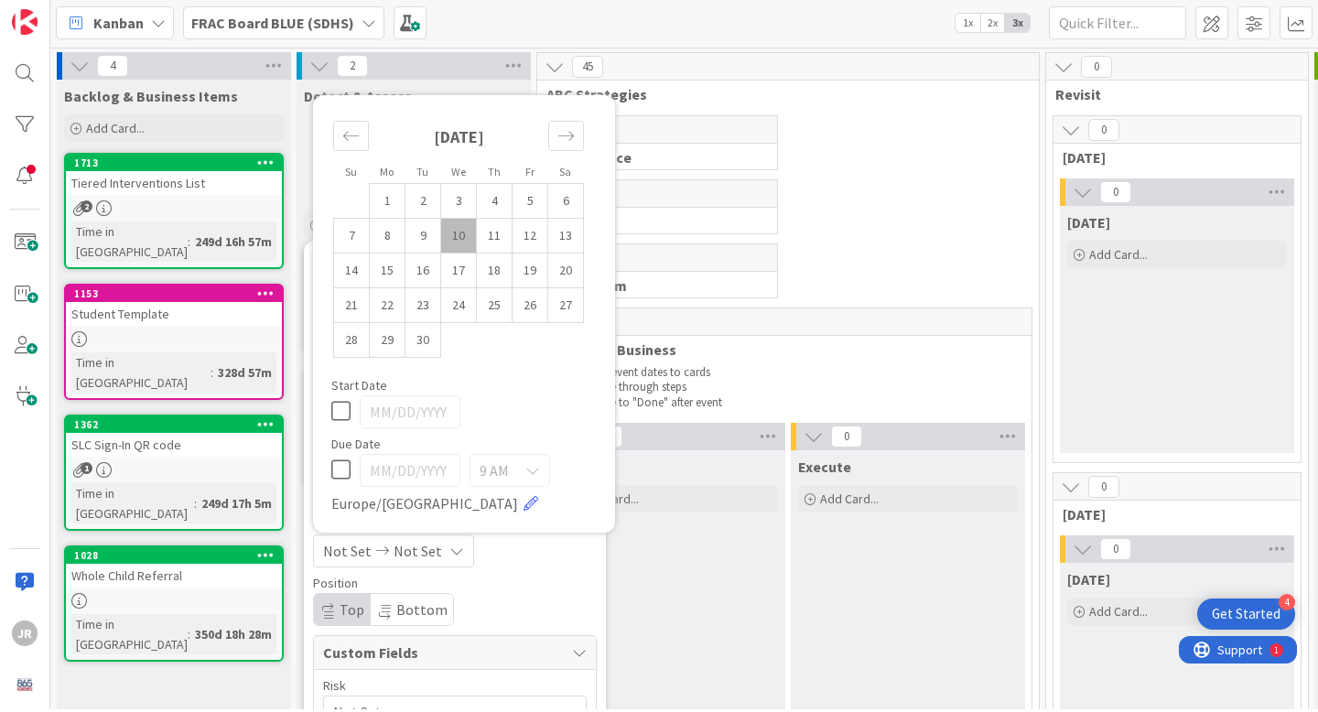
click at [346, 403] on icon at bounding box center [340, 411] width 19 height 22
type input "[DATE]"
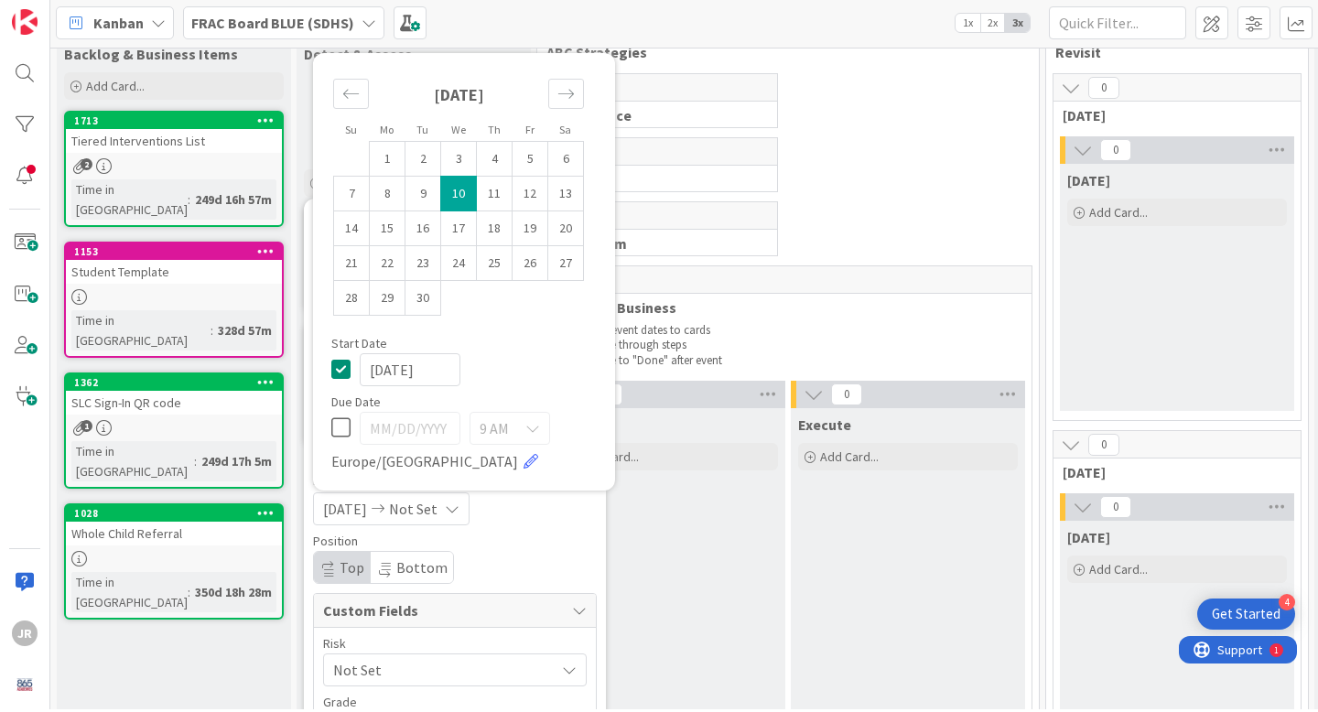
scroll to position [59, 0]
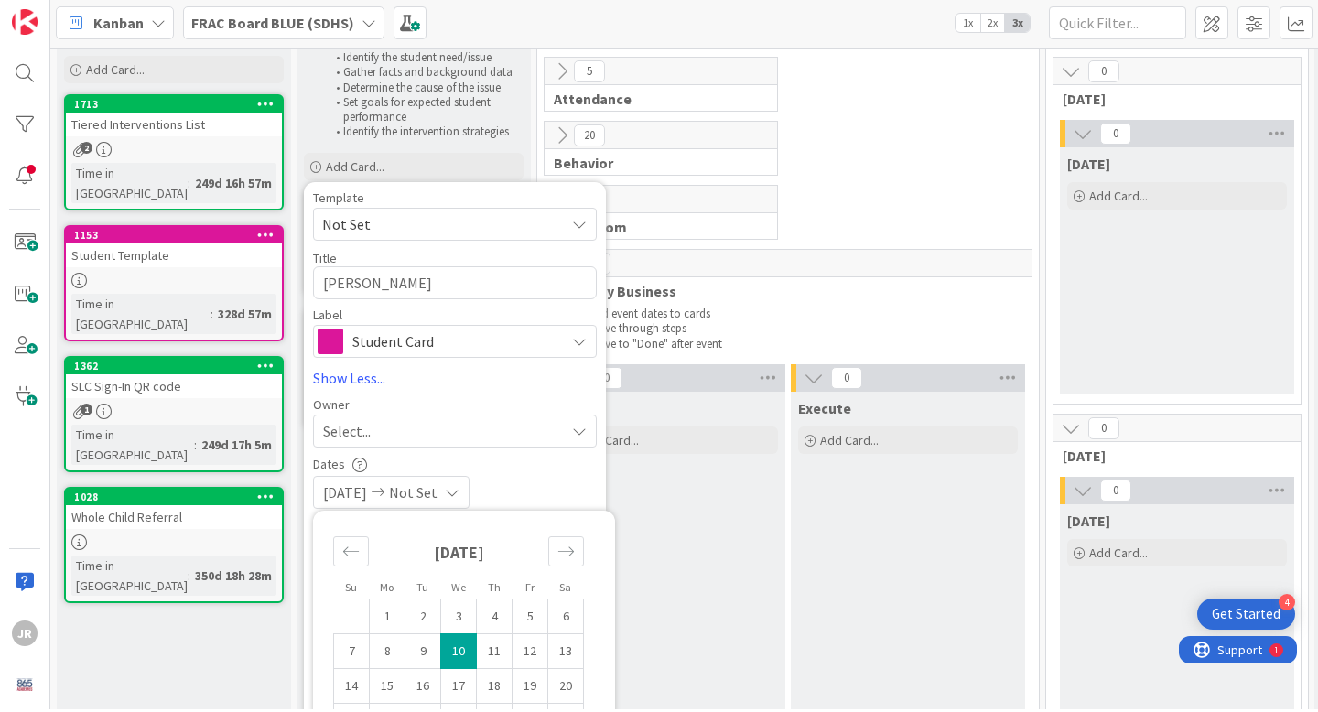
click at [533, 480] on div "[DATE] Not Set" at bounding box center [455, 492] width 284 height 33
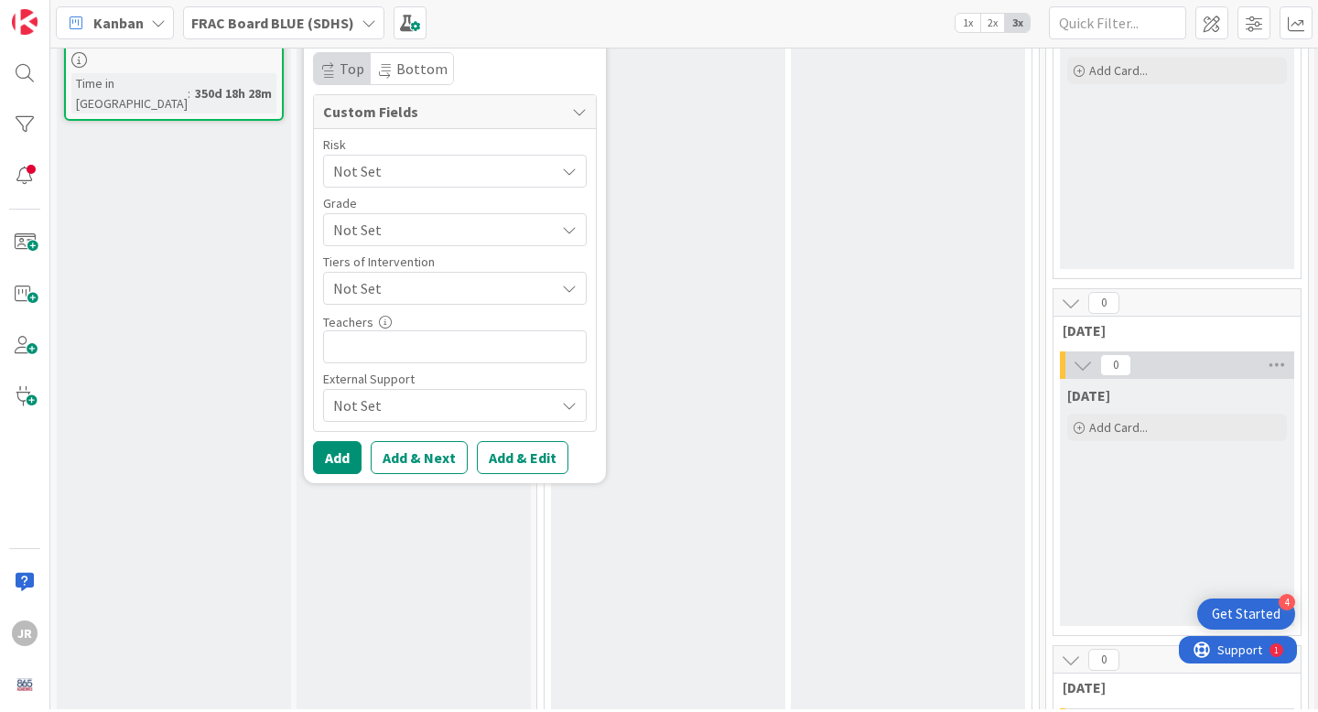
scroll to position [570, 0]
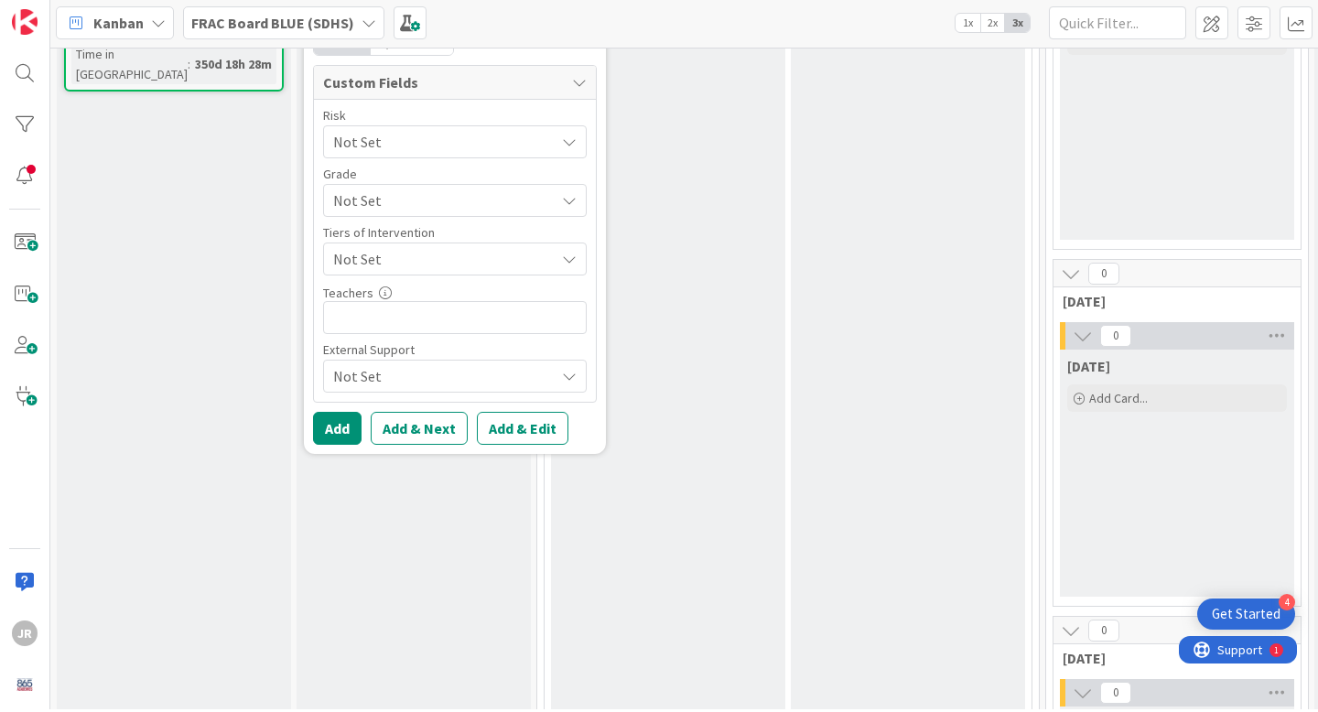
click at [433, 202] on span "Not Set" at bounding box center [439, 201] width 212 height 26
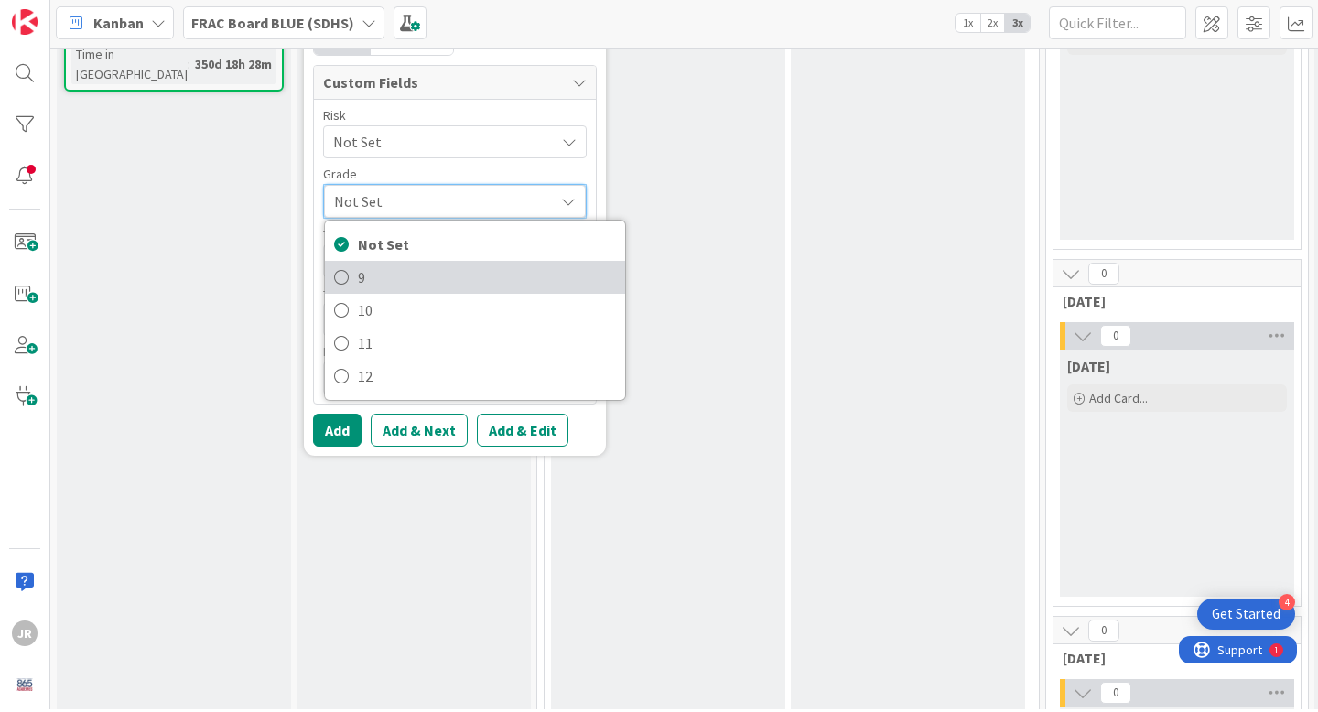
click at [405, 267] on span "9" at bounding box center [487, 277] width 258 height 27
type textarea "x"
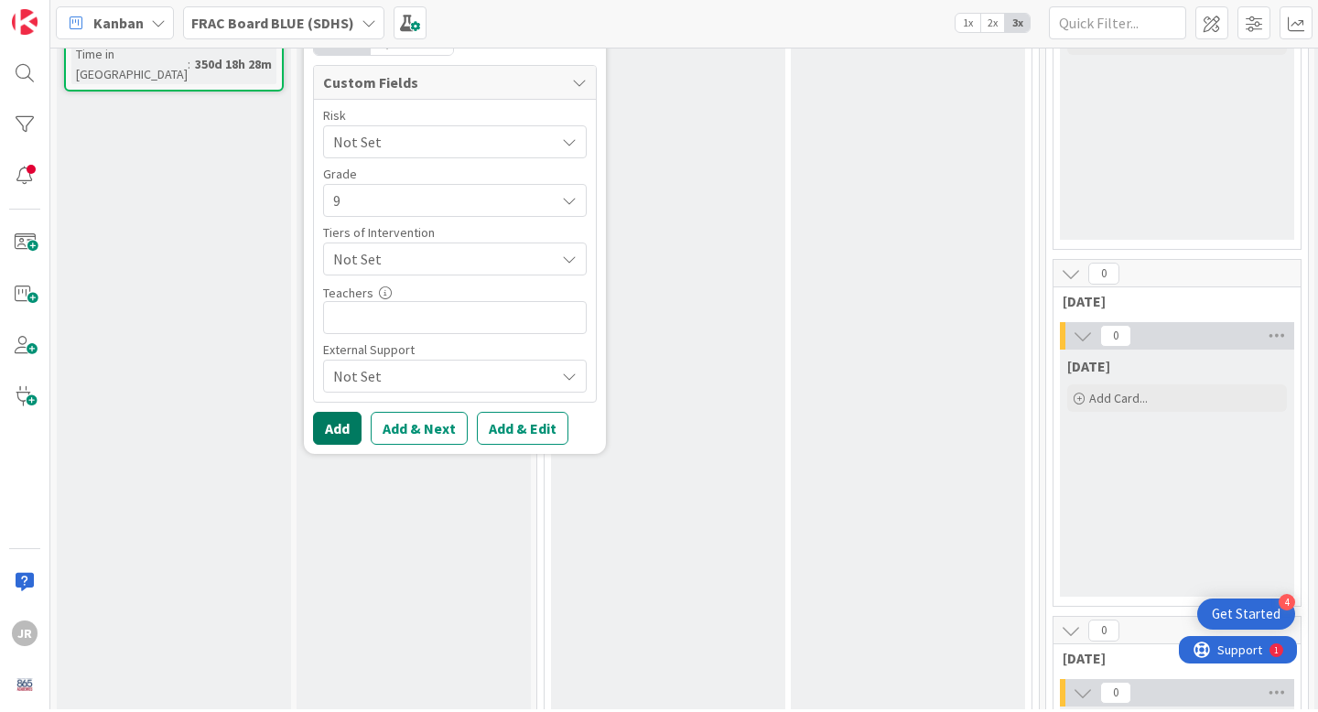
click at [334, 416] on button "Add" at bounding box center [337, 428] width 49 height 33
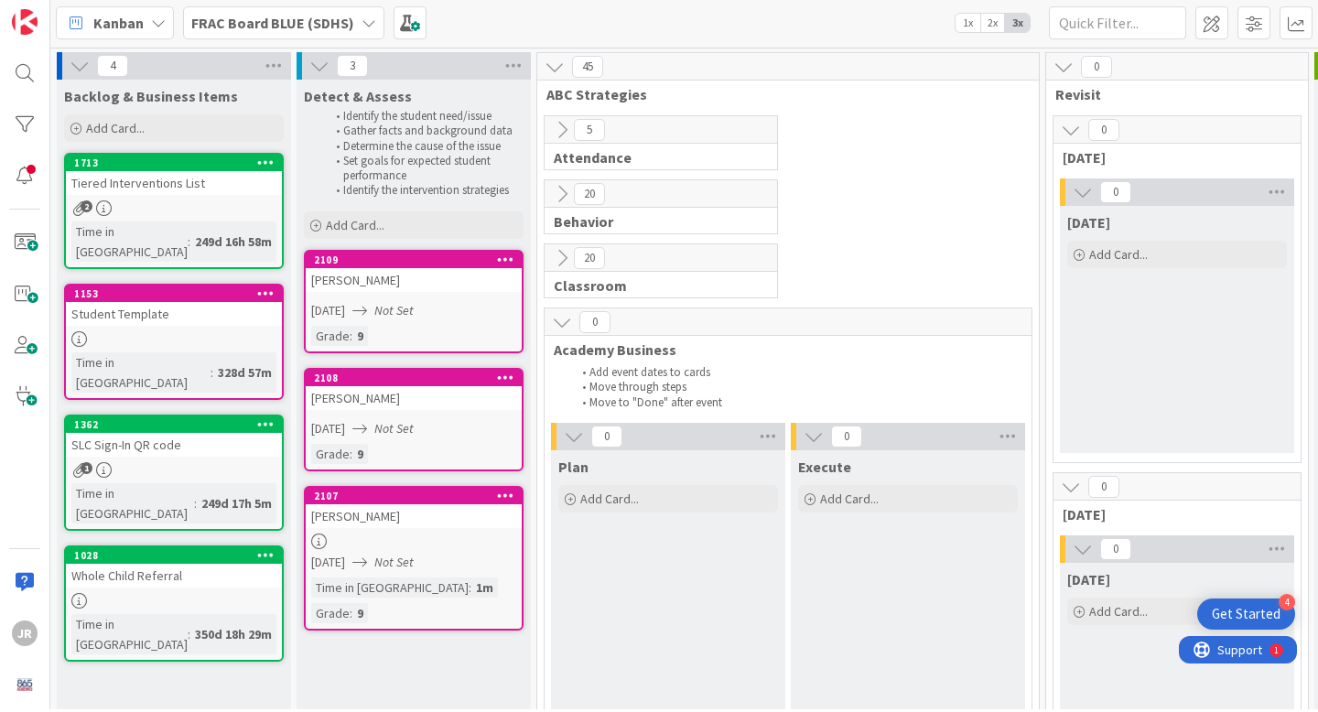
scroll to position [0, 0]
